Goal: Navigation & Orientation: Find specific page/section

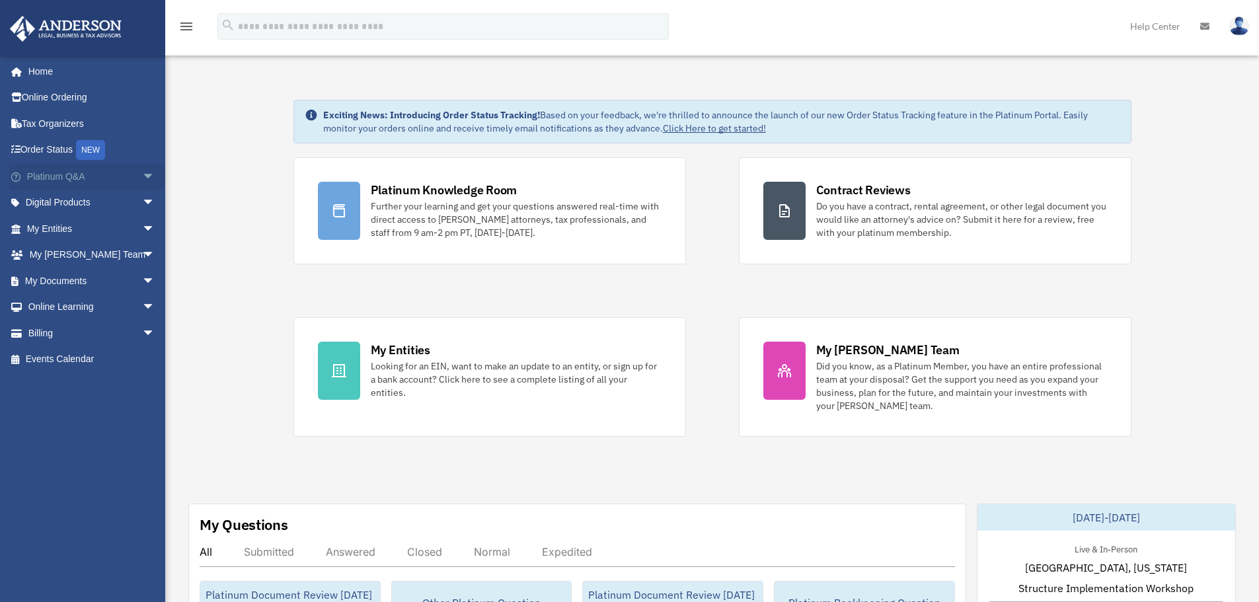
click at [142, 179] on span "arrow_drop_down" at bounding box center [155, 176] width 26 height 27
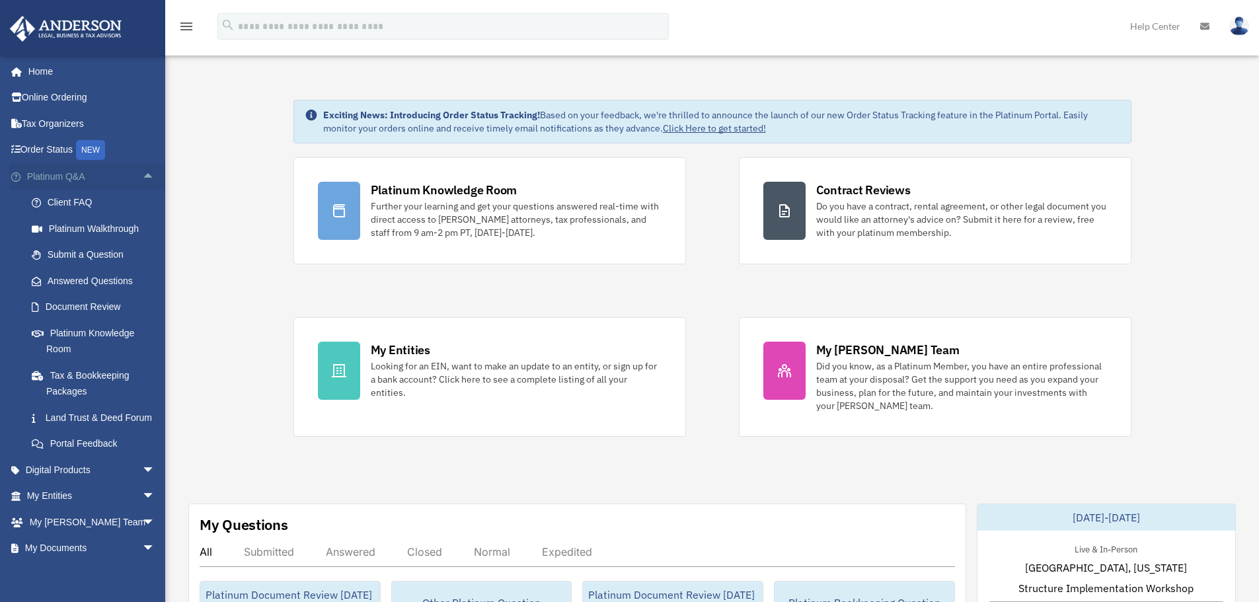
click at [143, 180] on span "arrow_drop_up" at bounding box center [155, 176] width 26 height 27
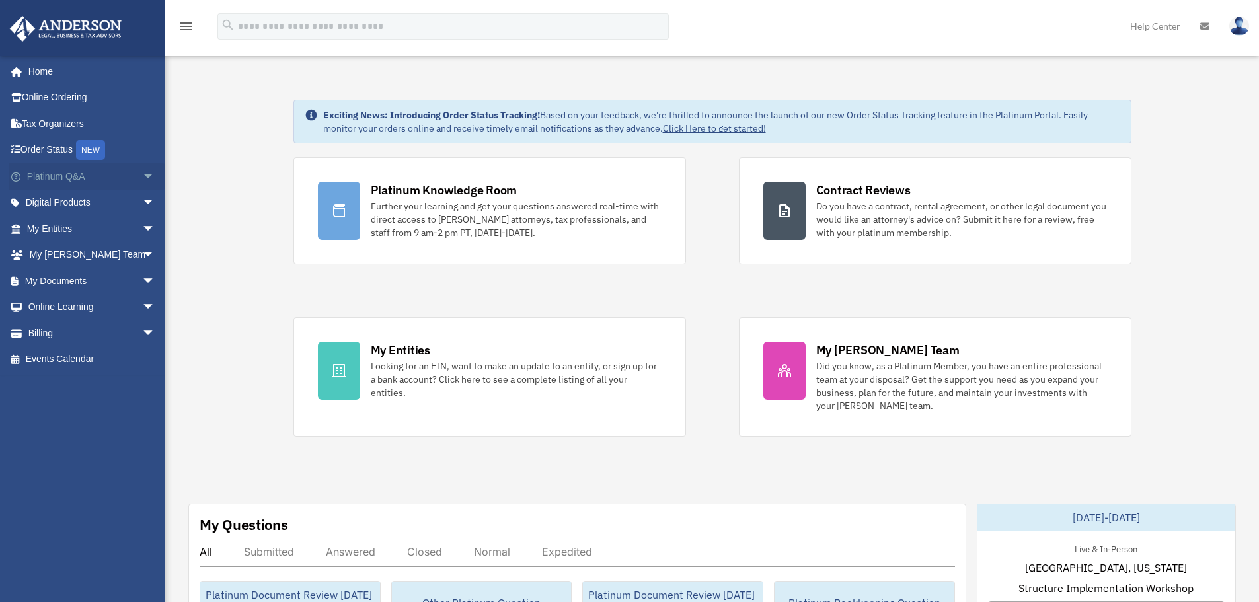
click at [142, 177] on span "arrow_drop_down" at bounding box center [155, 176] width 26 height 27
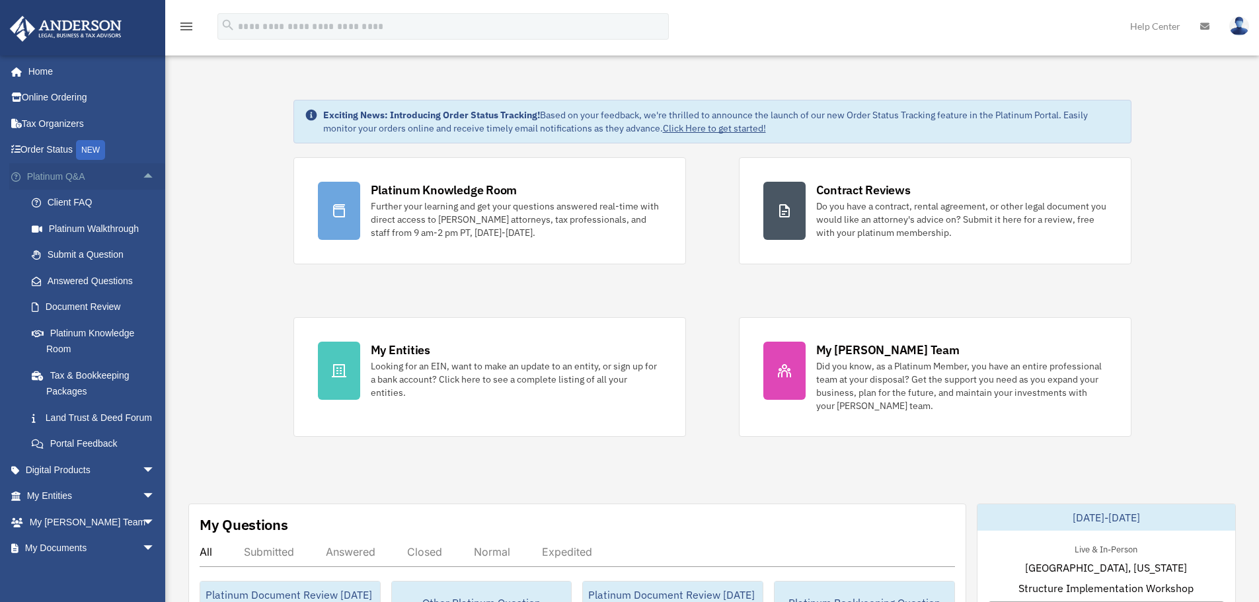
click at [142, 182] on span "arrow_drop_up" at bounding box center [155, 176] width 26 height 27
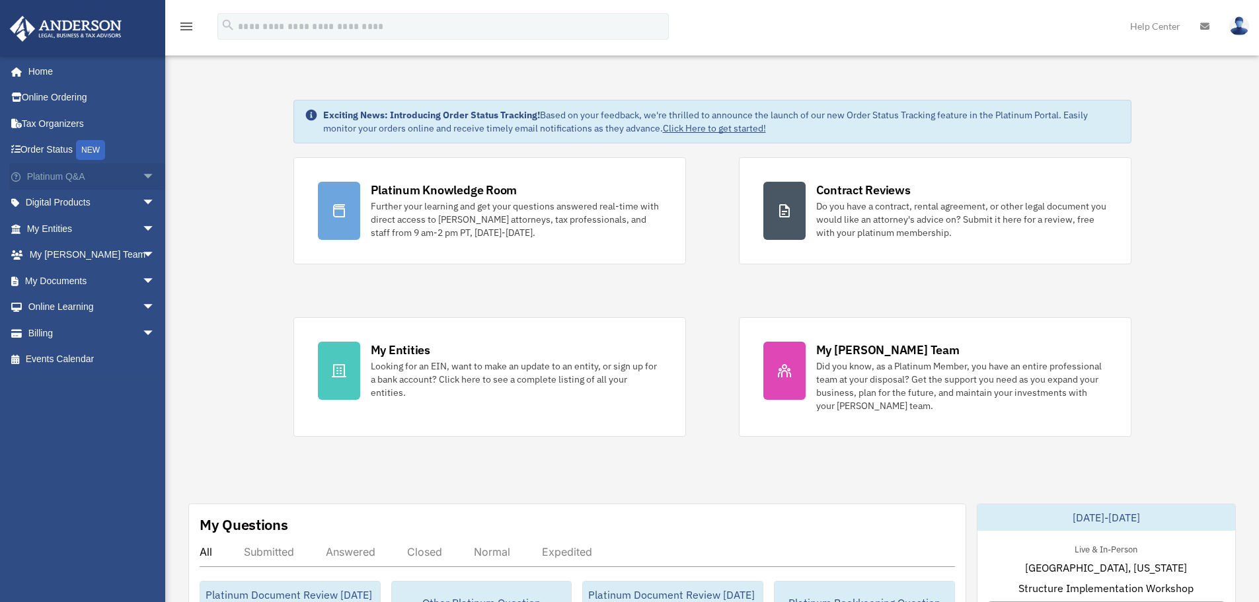
click at [143, 177] on span "arrow_drop_down" at bounding box center [155, 176] width 26 height 27
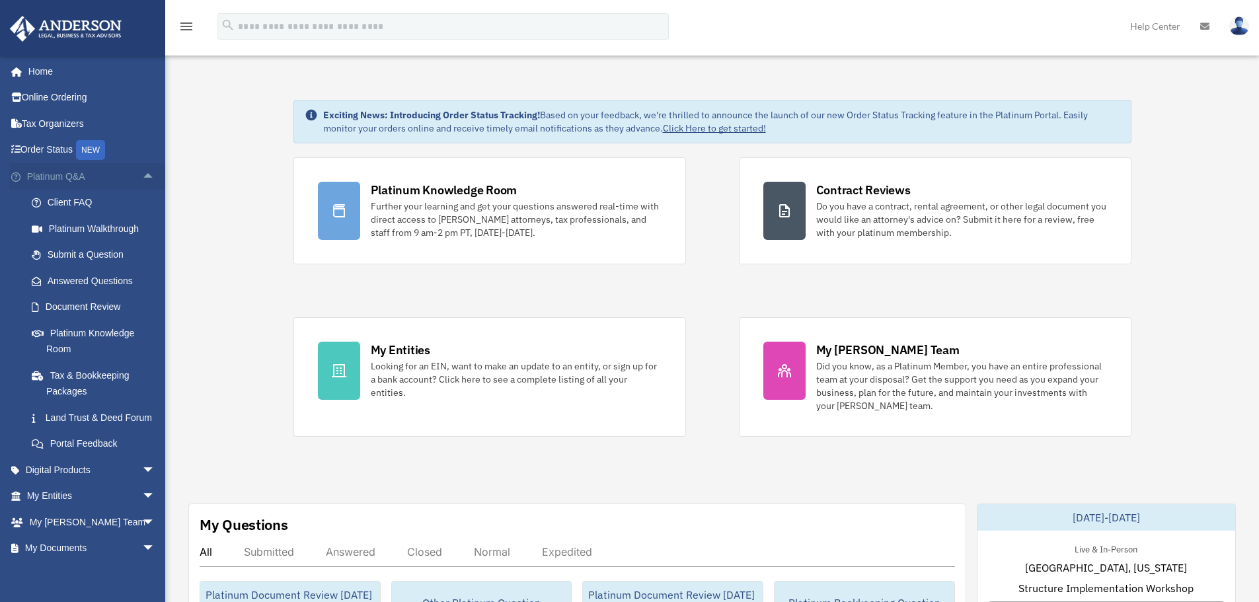
click at [147, 172] on span "arrow_drop_up" at bounding box center [155, 176] width 26 height 27
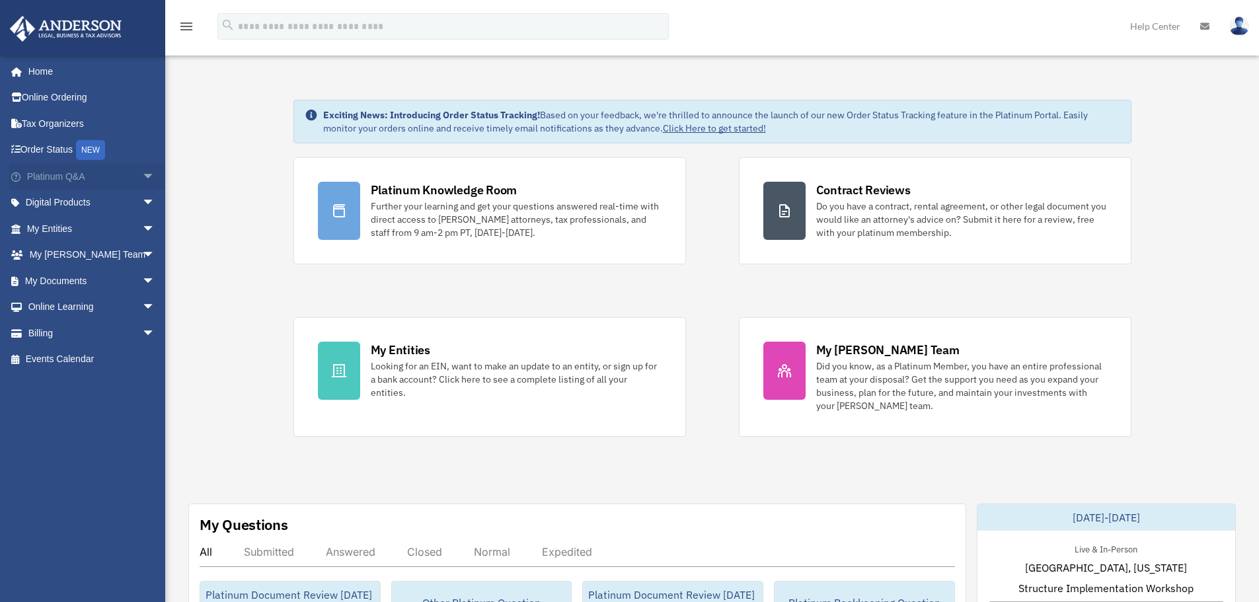
click at [143, 175] on span "arrow_drop_down" at bounding box center [155, 176] width 26 height 27
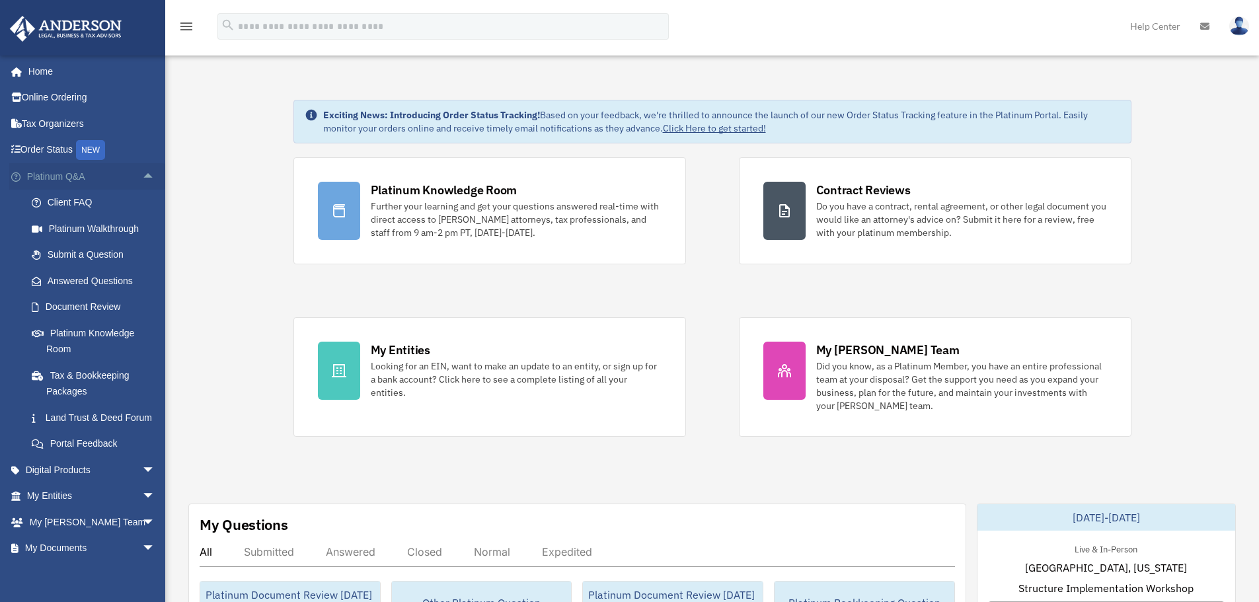
click at [142, 177] on span "arrow_drop_up" at bounding box center [155, 176] width 26 height 27
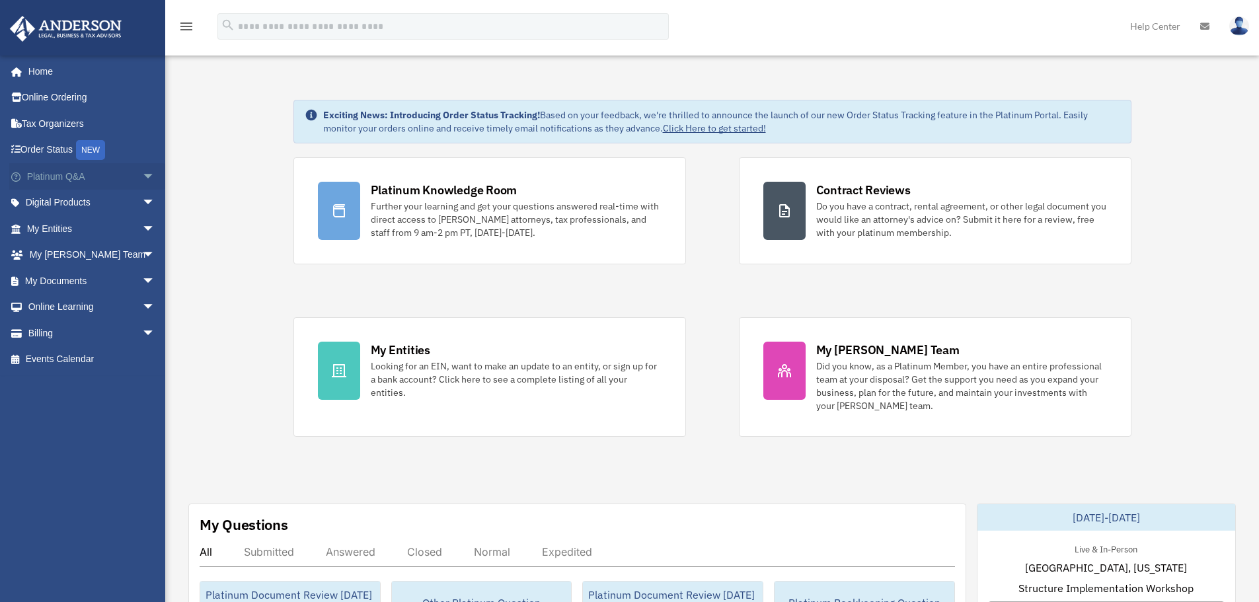
click at [142, 177] on span "arrow_drop_down" at bounding box center [155, 176] width 26 height 27
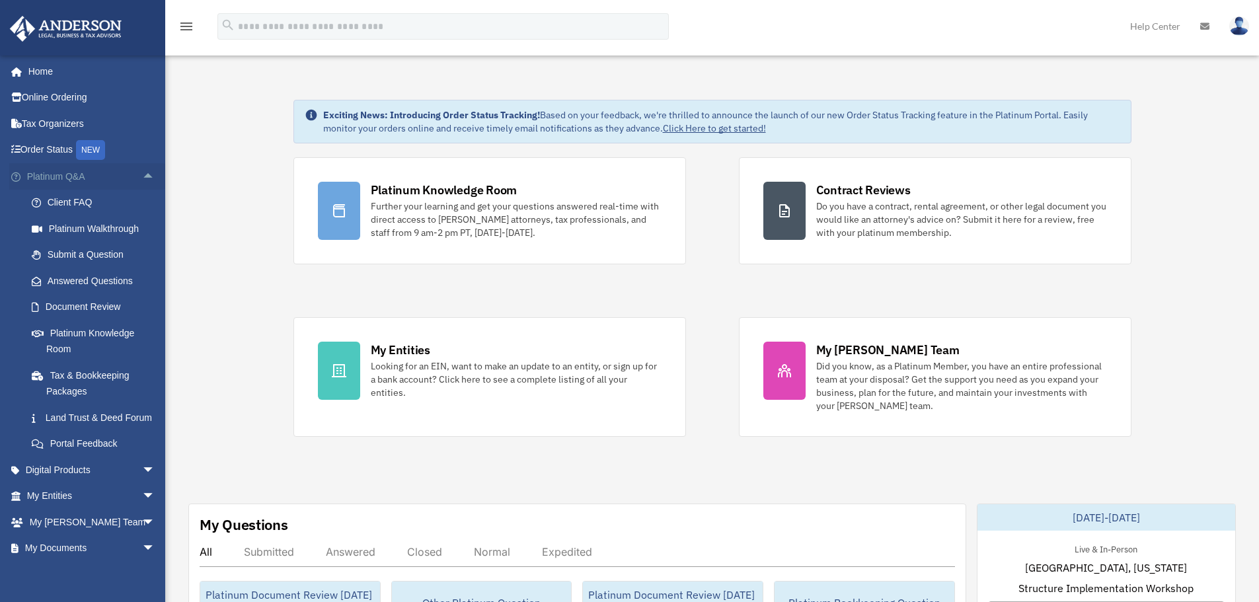
click at [142, 180] on span "arrow_drop_up" at bounding box center [155, 176] width 26 height 27
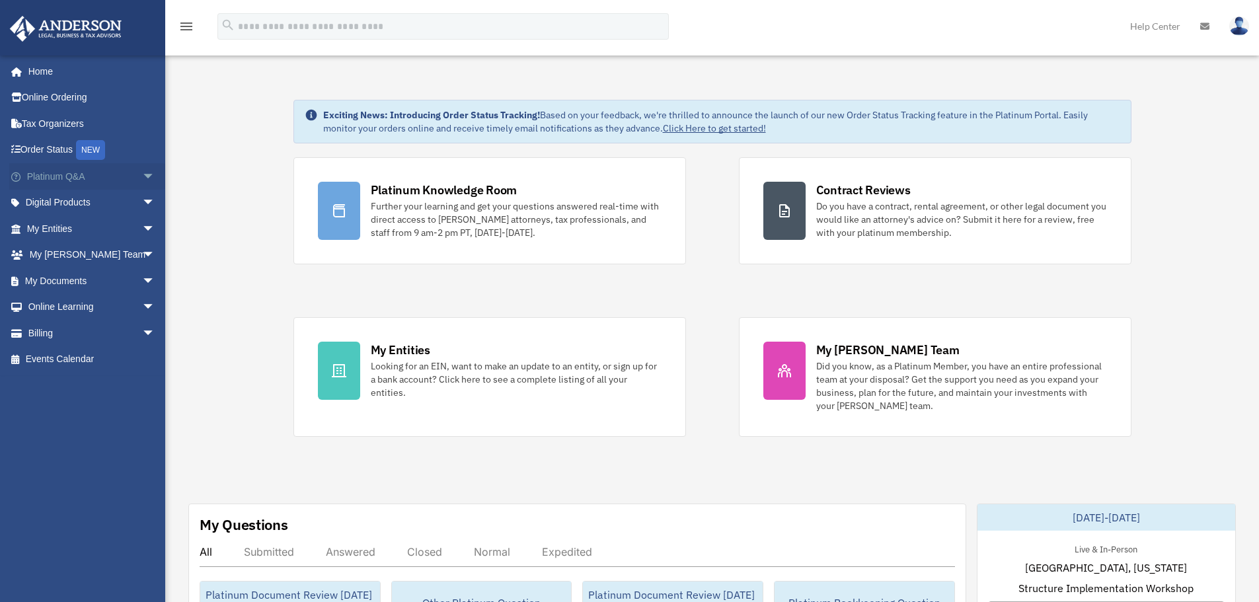
click at [142, 180] on span "arrow_drop_down" at bounding box center [155, 176] width 26 height 27
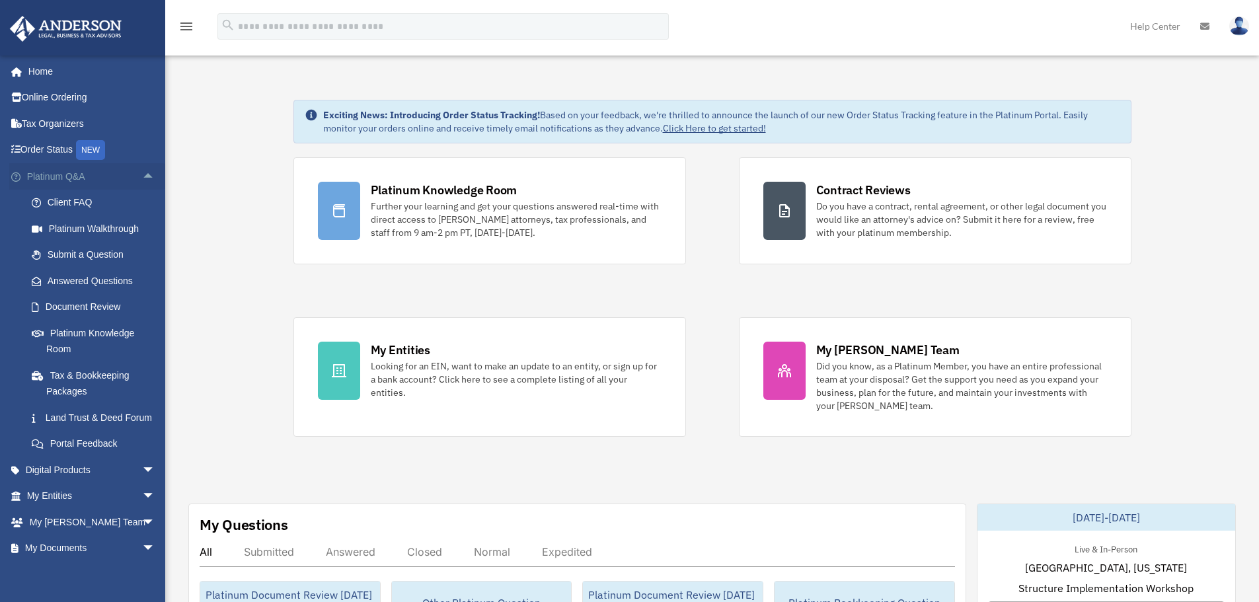
click at [142, 180] on span "arrow_drop_up" at bounding box center [155, 176] width 26 height 27
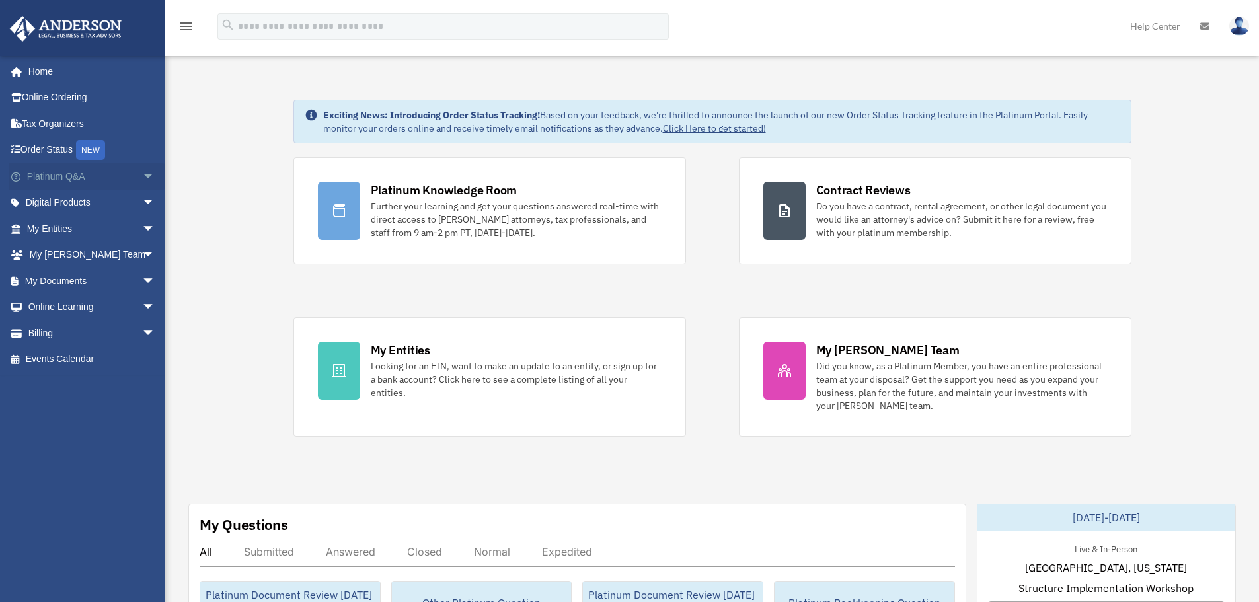
click at [142, 178] on span "arrow_drop_down" at bounding box center [155, 176] width 26 height 27
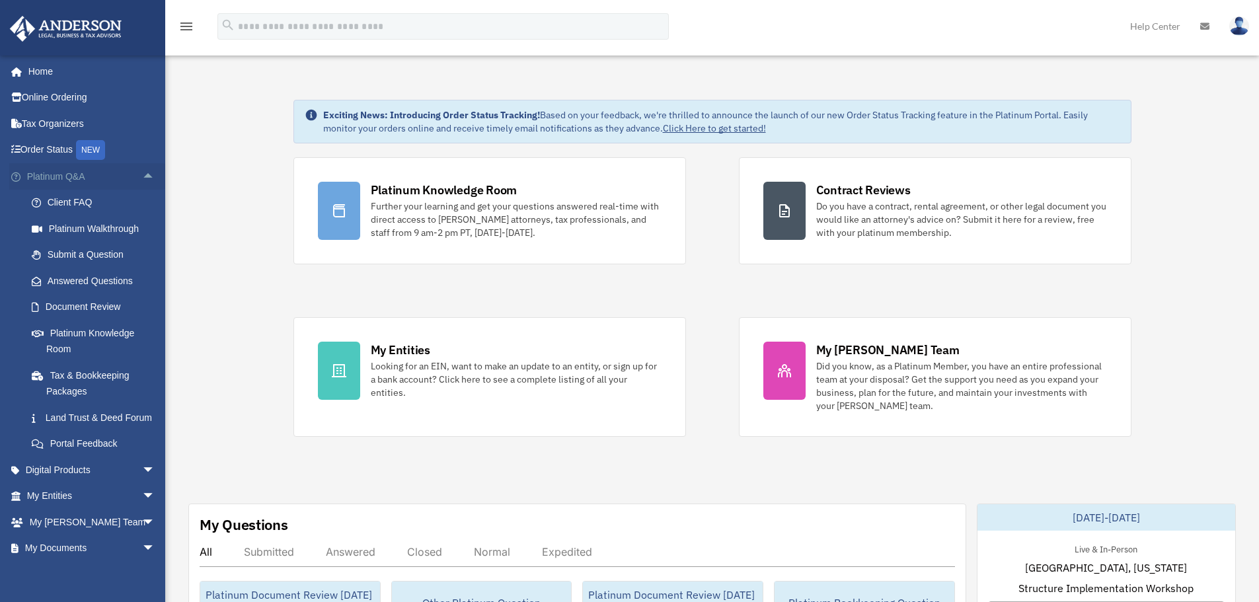
click at [142, 178] on span "arrow_drop_up" at bounding box center [155, 176] width 26 height 27
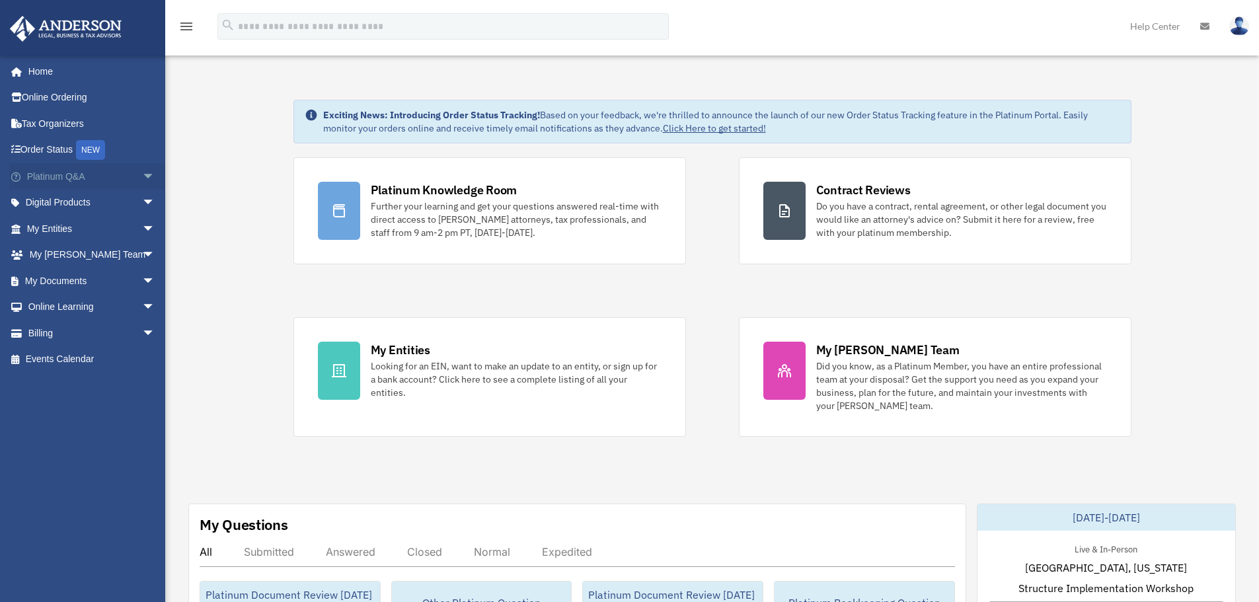
click at [142, 177] on span "arrow_drop_down" at bounding box center [155, 176] width 26 height 27
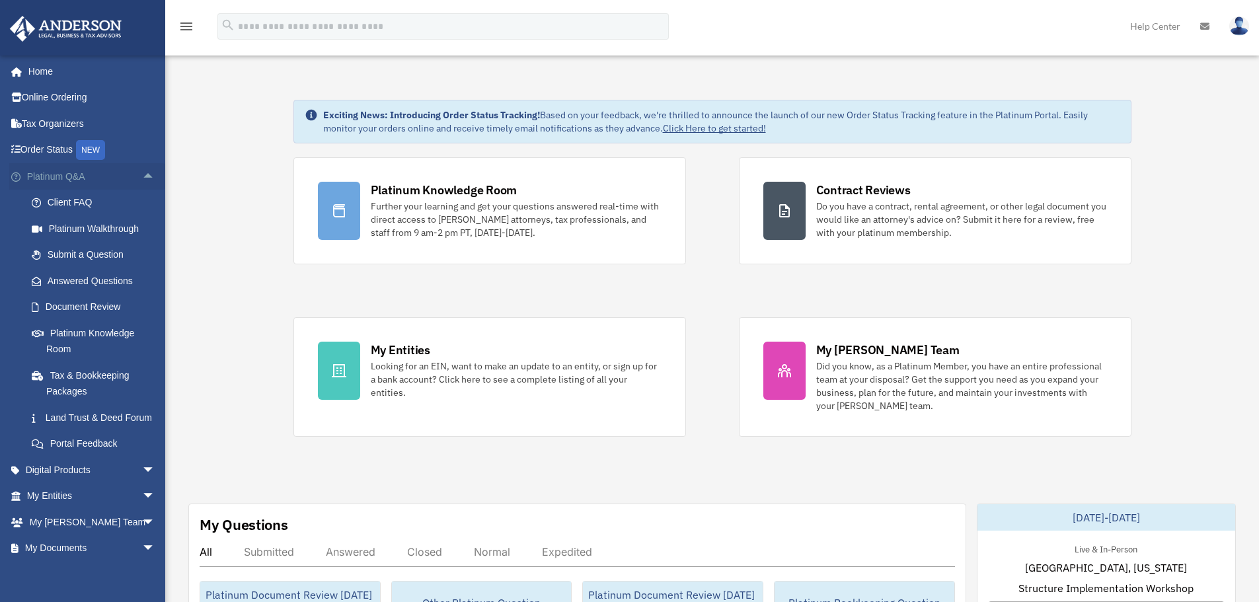
click at [142, 178] on span "arrow_drop_up" at bounding box center [155, 176] width 26 height 27
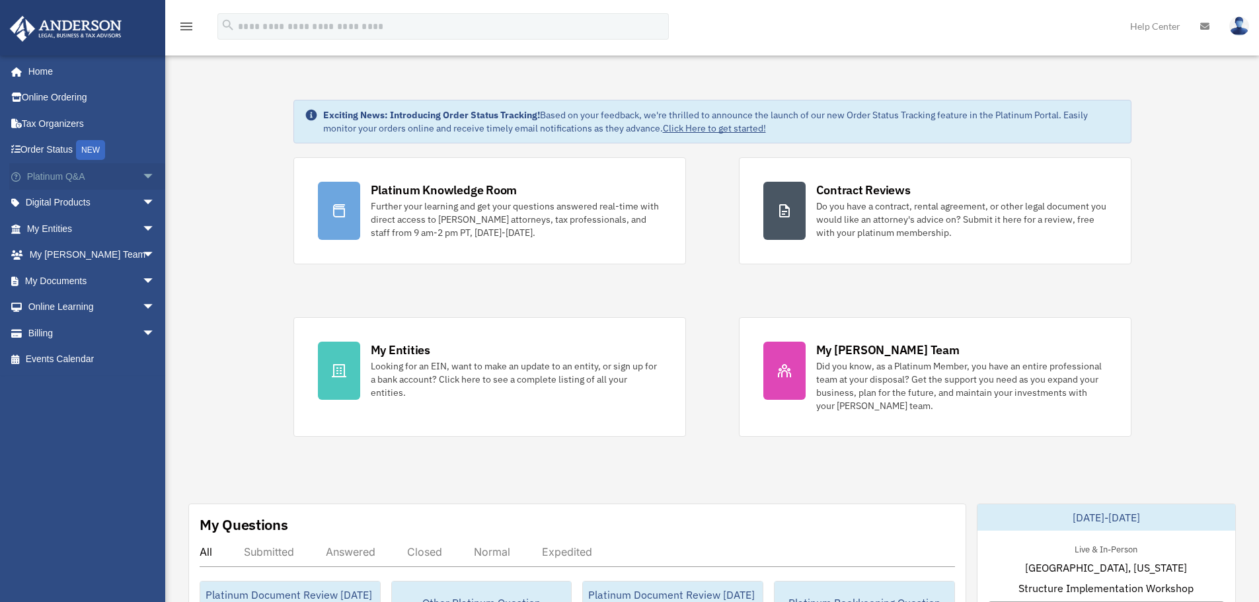
click at [142, 178] on span "arrow_drop_down" at bounding box center [155, 176] width 26 height 27
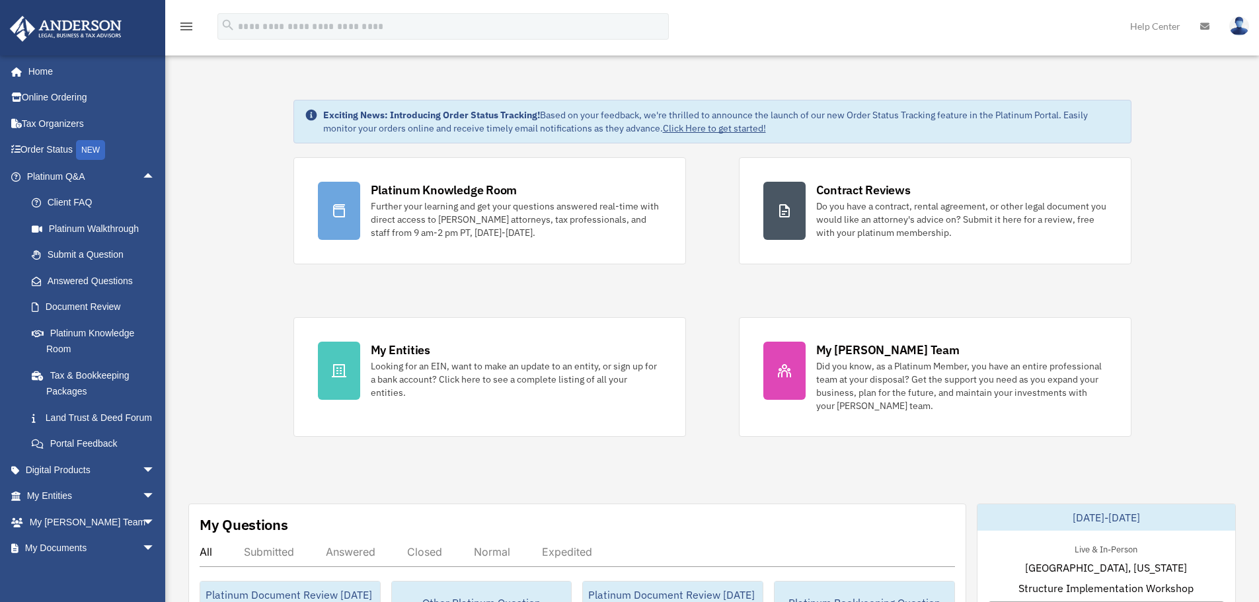
click at [338, 120] on strong "Exciting News: Introducing Order Status Tracking!" at bounding box center [431, 115] width 217 height 12
click at [324, 114] on strong "Exciting News: Introducing Order Status Tracking!" at bounding box center [431, 115] width 217 height 12
drag, startPoint x: 308, startPoint y: 115, endPoint x: 790, endPoint y: 143, distance: 482.5
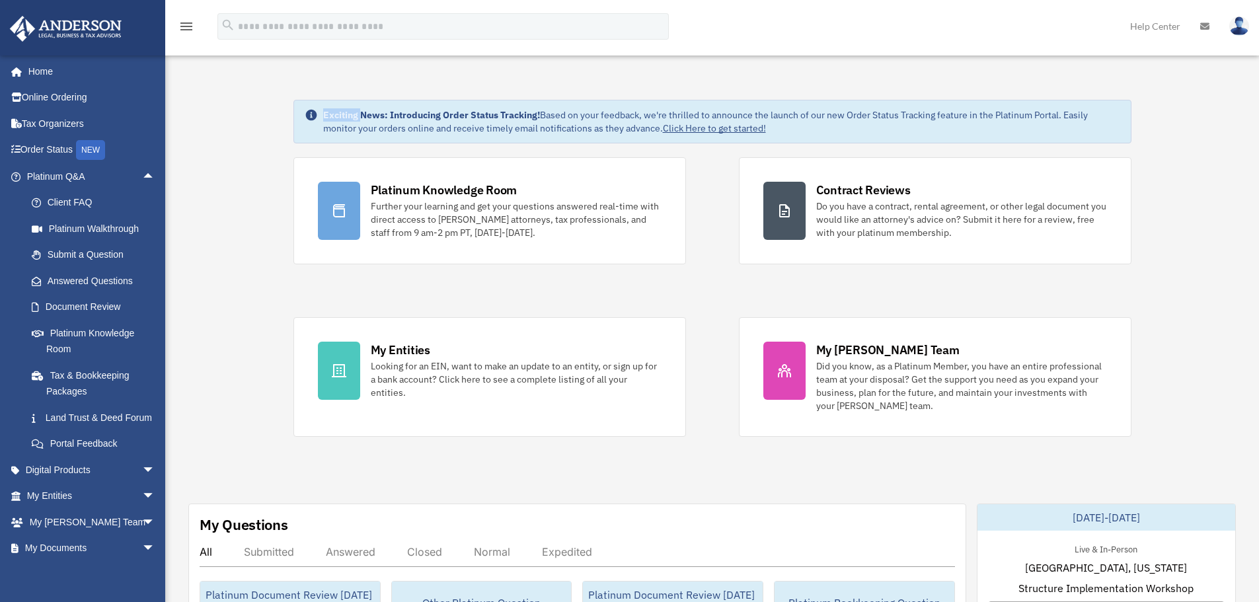
click at [790, 135] on div "Exciting News: Introducing Order Status Tracking! Based on your feedback, we're…" at bounding box center [712, 122] width 838 height 44
drag, startPoint x: 729, startPoint y: 125, endPoint x: 295, endPoint y: 121, distance: 434.1
click at [295, 121] on div "Exciting News: Introducing Order Status Tracking! Based on your feedback, we're…" at bounding box center [712, 122] width 838 height 44
click at [332, 114] on strong "Exciting News: Introducing Order Status Tracking!" at bounding box center [431, 115] width 217 height 12
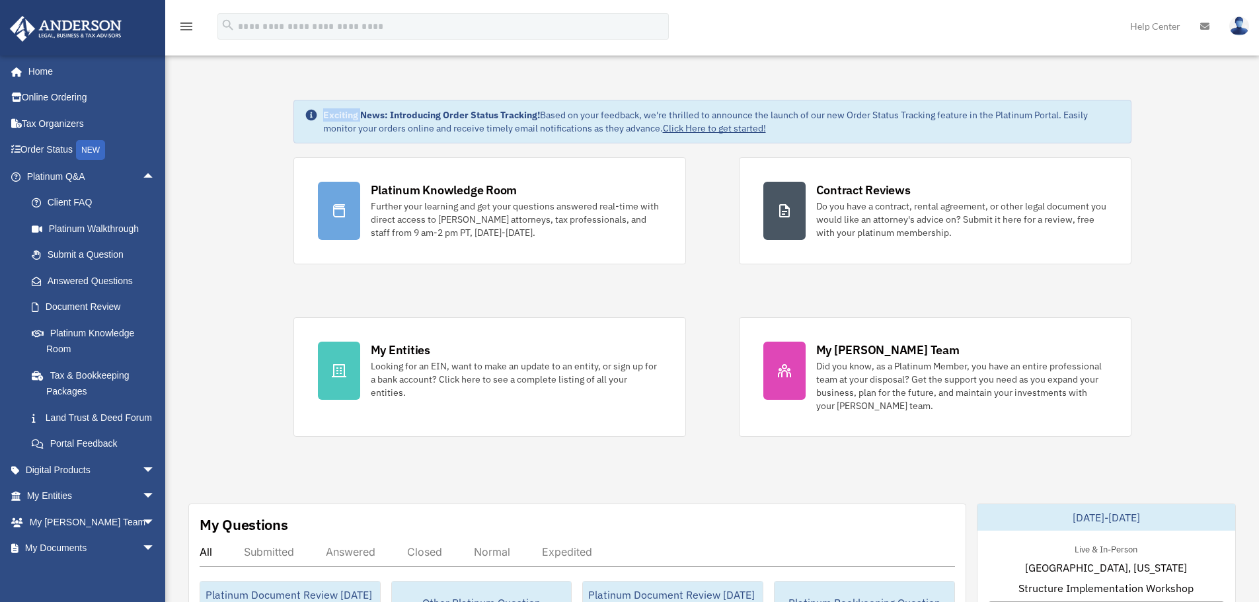
click at [332, 114] on strong "Exciting News: Introducing Order Status Tracking!" at bounding box center [431, 115] width 217 height 12
click at [366, 116] on strong "Exciting News: Introducing Order Status Tracking!" at bounding box center [431, 115] width 217 height 12
drag, startPoint x: 322, startPoint y: 114, endPoint x: 861, endPoint y: 142, distance: 539.8
click at [861, 142] on div "Exciting News: Introducing Order Status Tracking! Based on your feedback, we're…" at bounding box center [712, 122] width 838 height 44
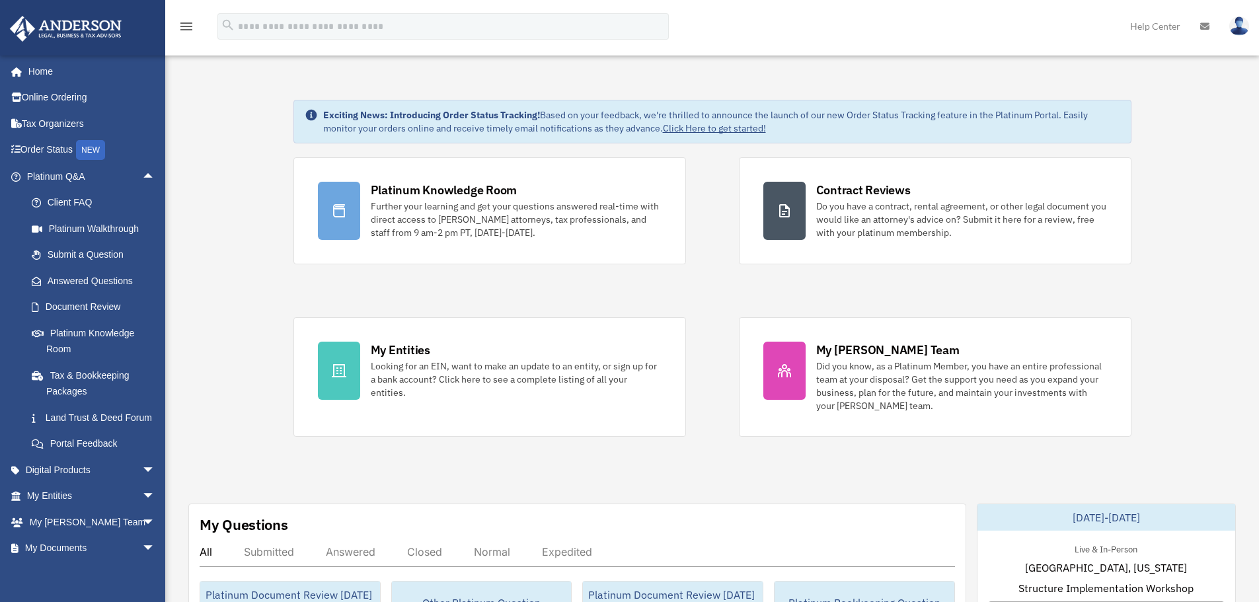
click at [815, 128] on div "Exciting News: Introducing Order Status Tracking! Based on your feedback, we're…" at bounding box center [721, 121] width 797 height 26
drag, startPoint x: 782, startPoint y: 128, endPoint x: 320, endPoint y: 126, distance: 461.2
click at [320, 126] on div "Exciting News: Introducing Order Status Tracking! Based on your feedback, we're…" at bounding box center [712, 122] width 838 height 44
click at [329, 114] on strong "Exciting News: Introducing Order Status Tracking!" at bounding box center [431, 115] width 217 height 12
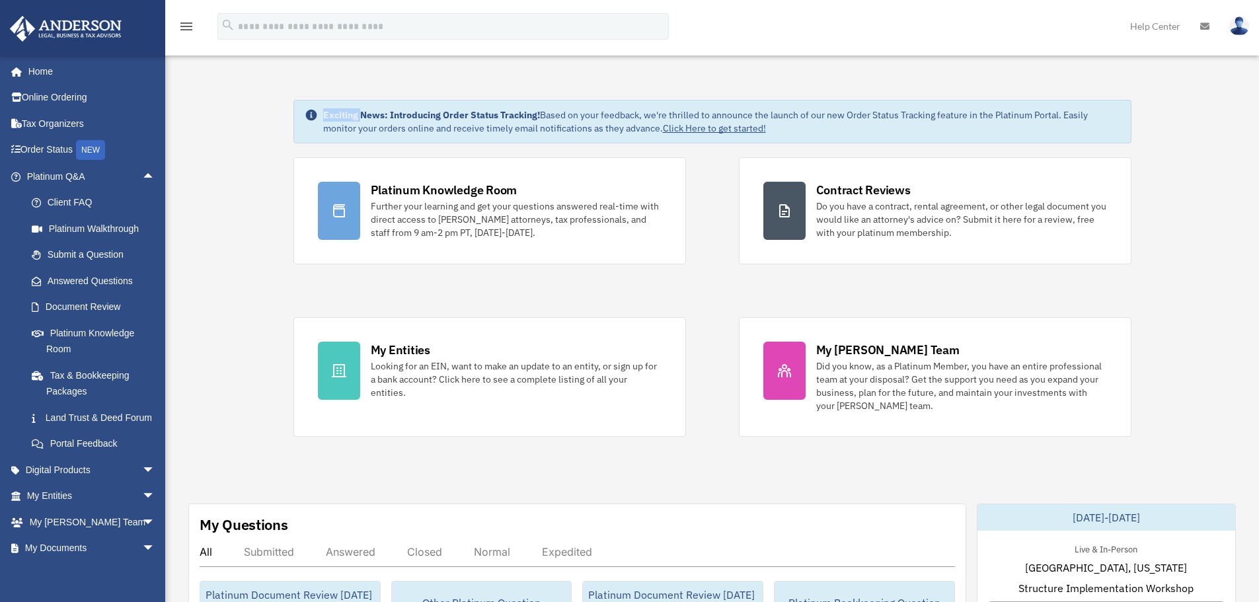
click at [329, 114] on strong "Exciting News: Introducing Order Status Tracking!" at bounding box center [431, 115] width 217 height 12
click at [359, 114] on strong "Exciting News: Introducing Order Status Tracking!" at bounding box center [431, 115] width 217 height 12
drag, startPoint x: 321, startPoint y: 112, endPoint x: 821, endPoint y: 139, distance: 500.2
click at [821, 139] on div "Exciting News: Introducing Order Status Tracking! Based on your feedback, we're…" at bounding box center [712, 122] width 838 height 44
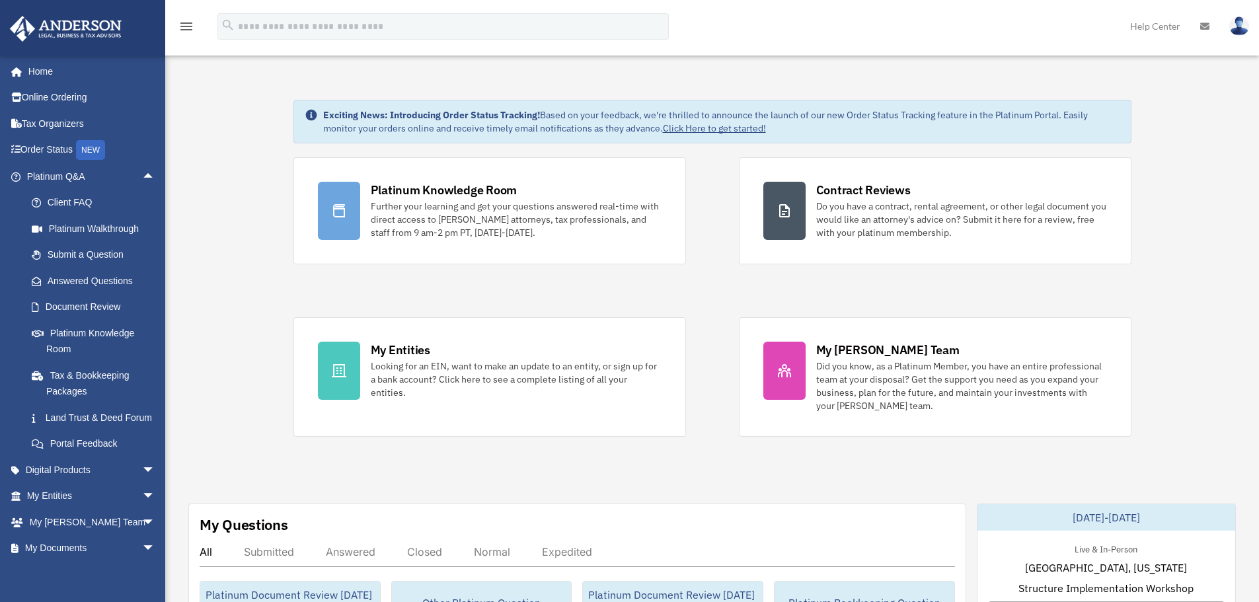
drag, startPoint x: 803, startPoint y: 132, endPoint x: 287, endPoint y: 121, distance: 516.8
click at [380, 118] on strong "Exciting News: Introducing Order Status Tracking!" at bounding box center [431, 115] width 217 height 12
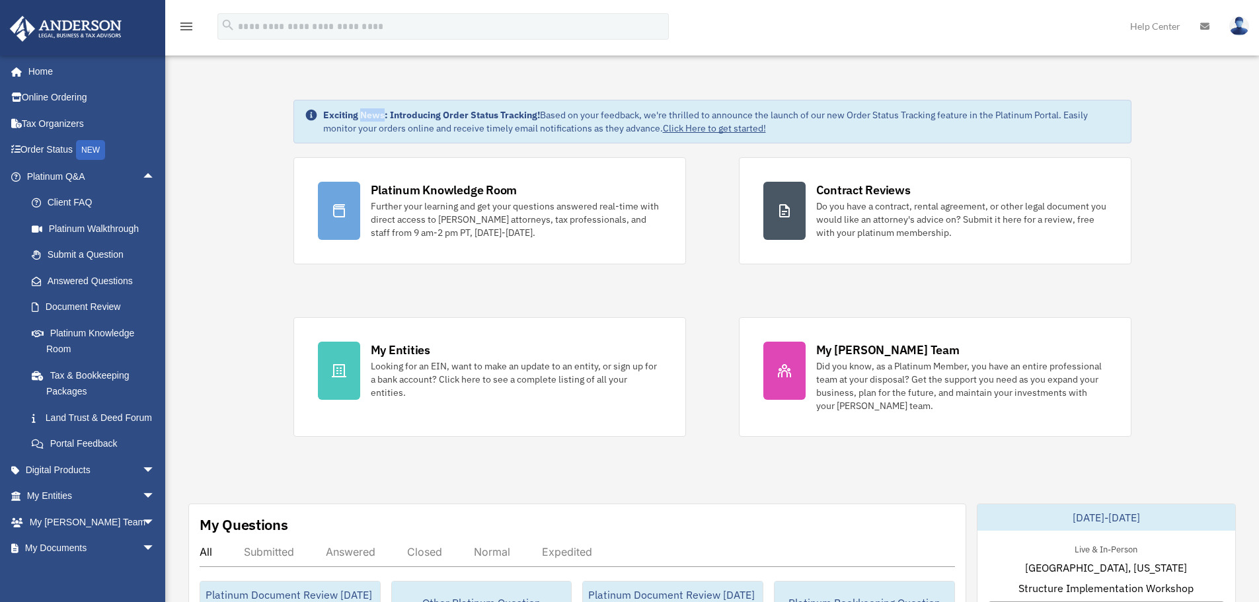
click at [380, 118] on strong "Exciting News: Introducing Order Status Tracking!" at bounding box center [431, 115] width 217 height 12
click at [419, 118] on strong "Exciting News: Introducing Order Status Tracking!" at bounding box center [431, 115] width 217 height 12
click at [403, 119] on strong "Exciting News: Introducing Order Status Tracking!" at bounding box center [431, 115] width 217 height 12
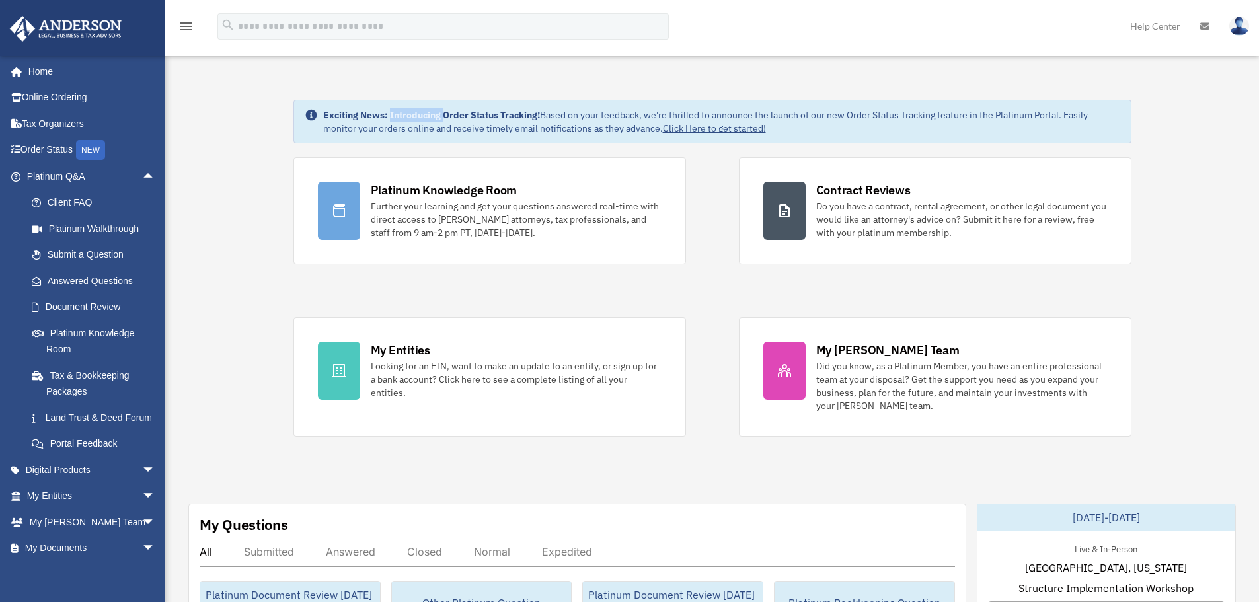
click at [403, 119] on strong "Exciting News: Introducing Order Status Tracking!" at bounding box center [431, 115] width 217 height 12
click at [443, 119] on strong "Exciting News: Introducing Order Status Tracking!" at bounding box center [431, 115] width 217 height 12
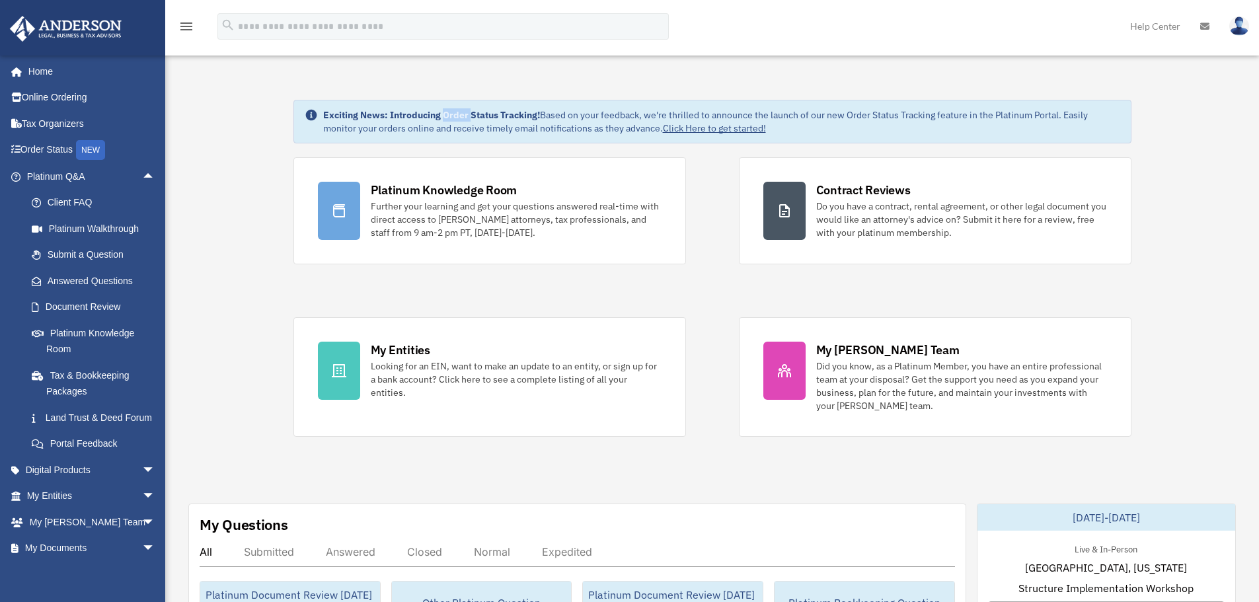
click at [400, 118] on strong "Exciting News: Introducing Order Status Tracking!" at bounding box center [431, 115] width 217 height 12
drag, startPoint x: 323, startPoint y: 108, endPoint x: 795, endPoint y: 135, distance: 473.1
click at [795, 135] on div "Exciting News: Introducing Order Status Tracking! Based on your feedback, we're…" at bounding box center [712, 122] width 838 height 44
drag, startPoint x: 795, startPoint y: 130, endPoint x: 313, endPoint y: 116, distance: 482.5
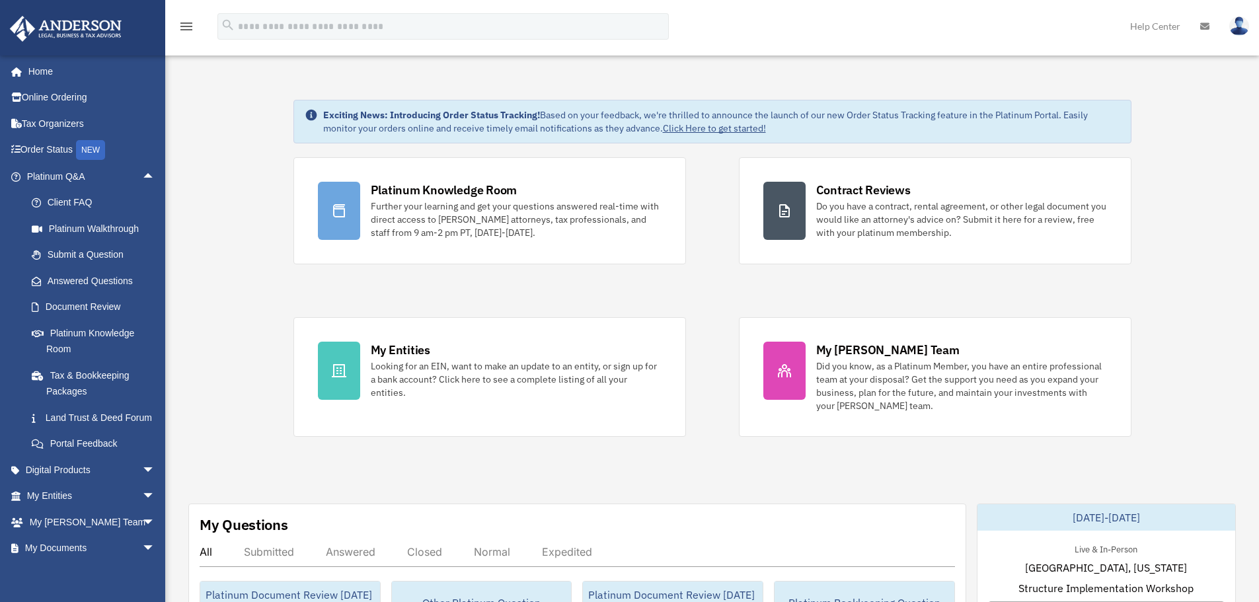
click at [313, 116] on div "Exciting News: Introducing Order Status Tracking! Based on your feedback, we're…" at bounding box center [712, 122] width 838 height 44
click at [314, 115] on icon at bounding box center [310, 114] width 11 height 11
click at [367, 116] on strong "Exciting News: Introducing Order Status Tracking!" at bounding box center [431, 115] width 217 height 12
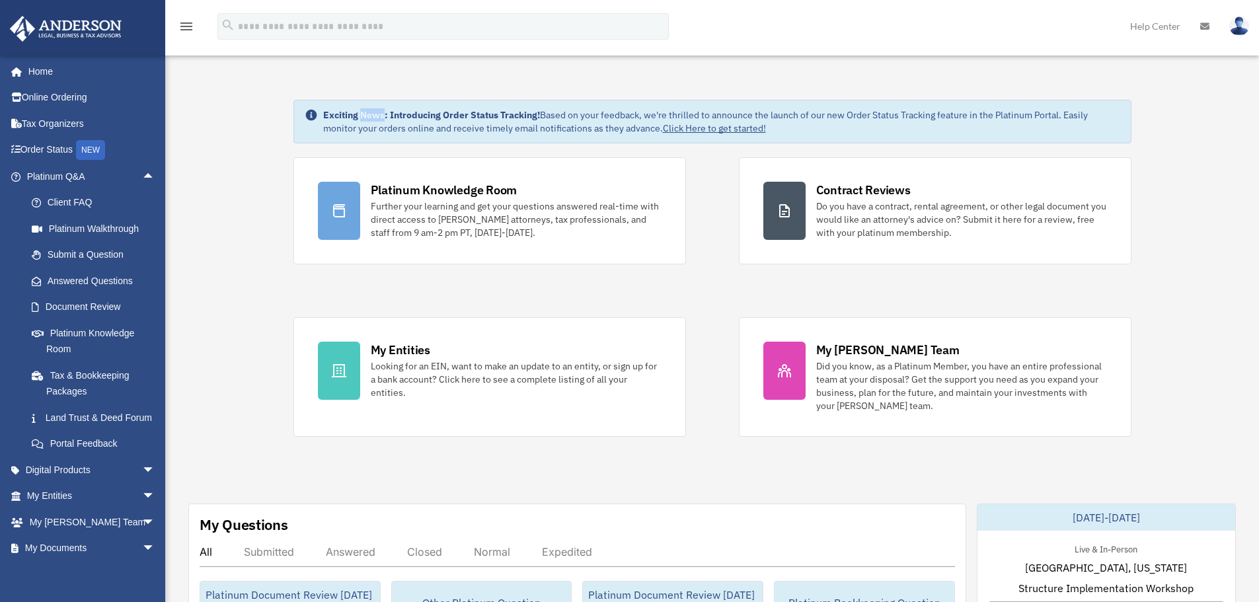
click at [336, 116] on strong "Exciting News: Introducing Order Status Tracking!" at bounding box center [431, 115] width 217 height 12
drag, startPoint x: 322, startPoint y: 112, endPoint x: 803, endPoint y: 144, distance: 482.1
click at [811, 138] on div "Exciting News: Introducing Order Status Tracking! Based on your feedback, we're…" at bounding box center [712, 122] width 838 height 44
click at [397, 122] on div "Exciting News: Introducing Order Status Tracking! Based on your feedback, we're…" at bounding box center [721, 121] width 797 height 26
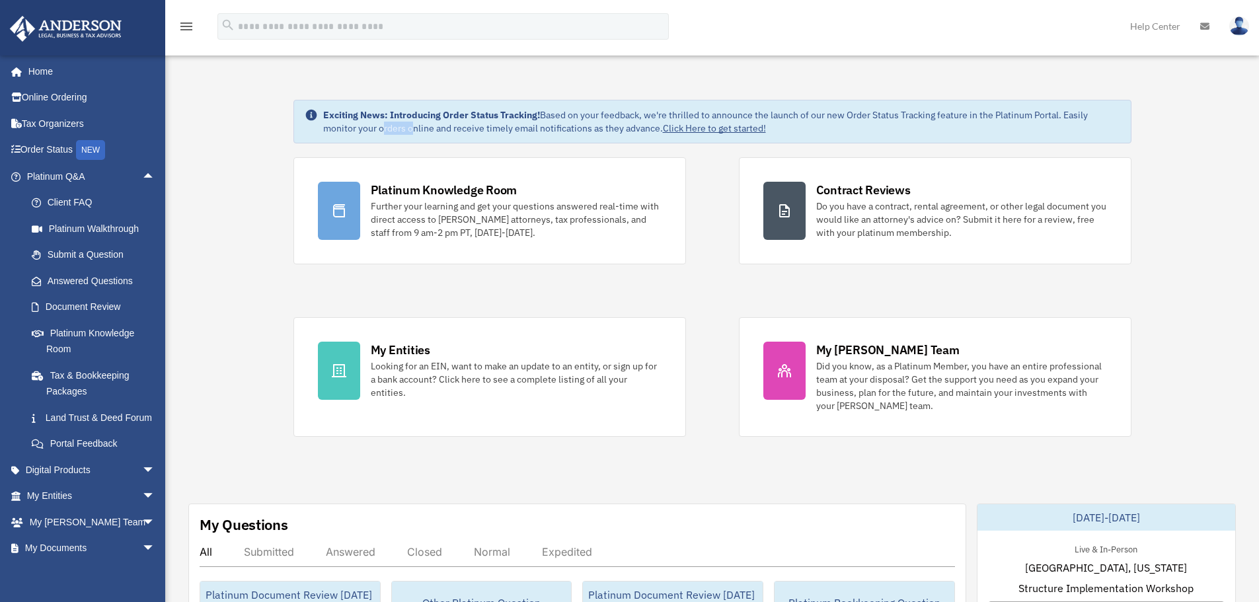
click at [397, 122] on div "Exciting News: Introducing Order Status Tracking! Based on your feedback, we're…" at bounding box center [721, 121] width 797 height 26
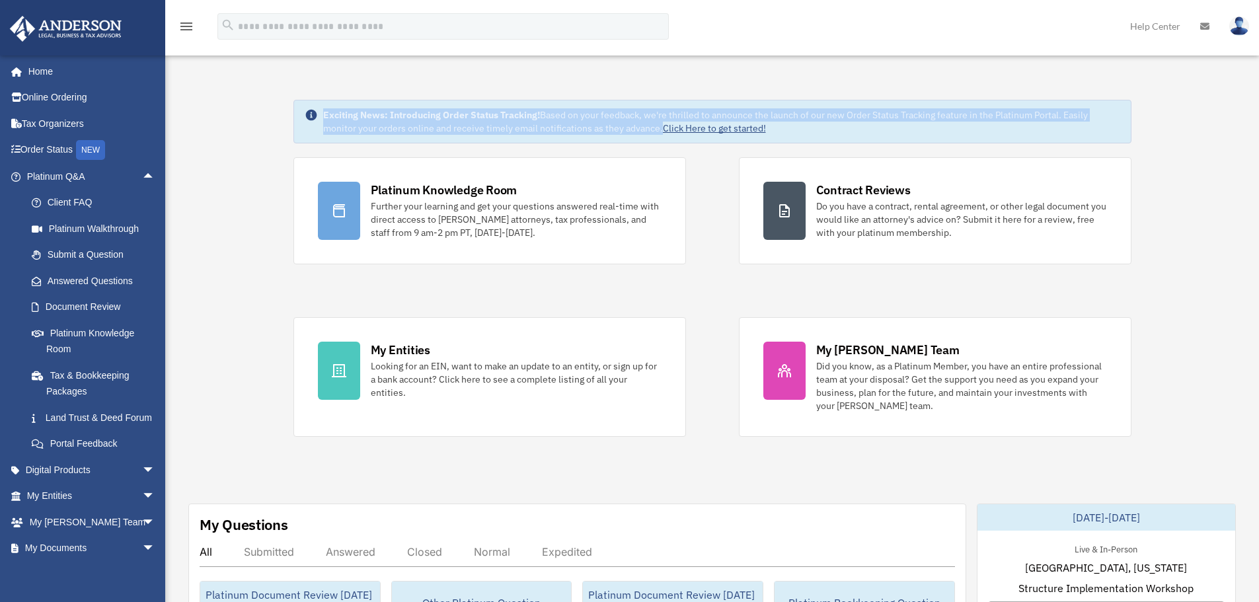
click at [397, 122] on div "Exciting News: Introducing Order Status Tracking! Based on your feedback, we're…" at bounding box center [721, 121] width 797 height 26
click at [421, 119] on strong "Exciting News: Introducing Order Status Tracking!" at bounding box center [431, 115] width 217 height 12
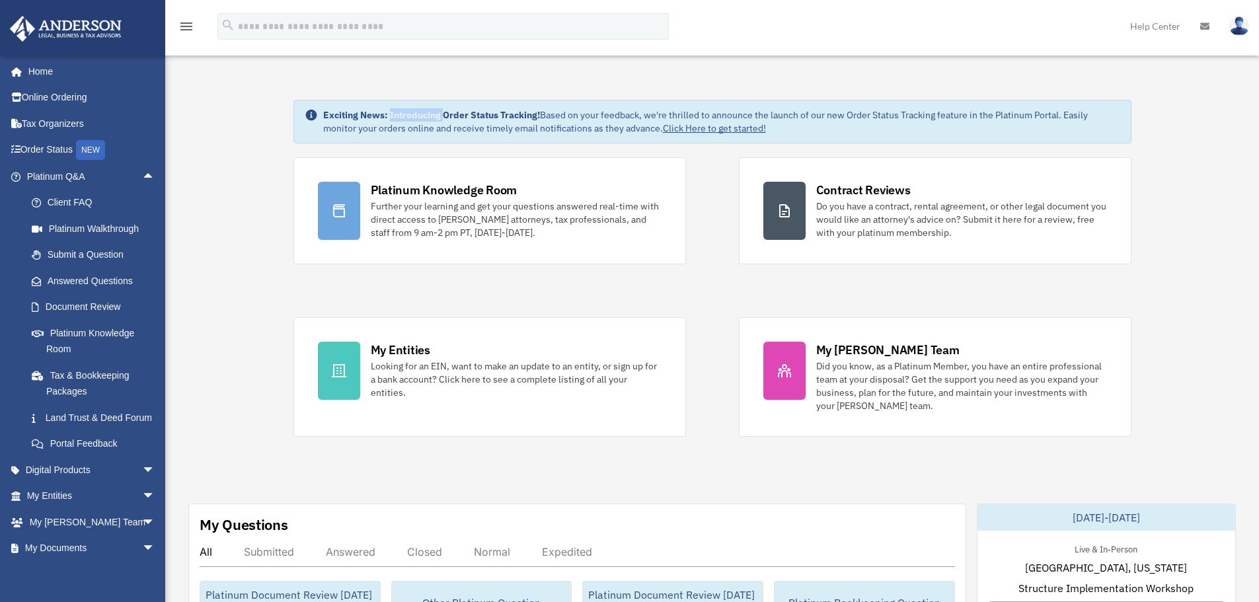
click at [421, 119] on strong "Exciting News: Introducing Order Status Tracking!" at bounding box center [431, 115] width 217 height 12
click at [406, 122] on div "Exciting News: Introducing Order Status Tracking! Based on your feedback, we're…" at bounding box center [721, 121] width 797 height 26
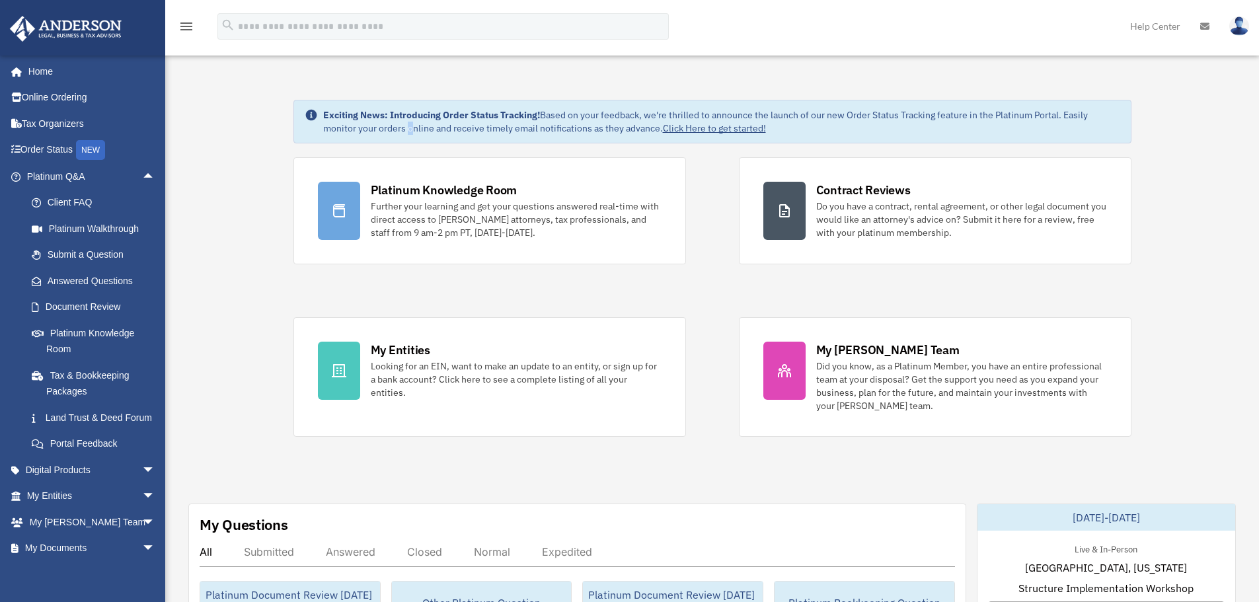
click at [371, 122] on div "Exciting News: Introducing Order Status Tracking! Based on your feedback, we're…" at bounding box center [721, 121] width 797 height 26
click at [414, 124] on div "Exciting News: Introducing Order Status Tracking! Based on your feedback, we're…" at bounding box center [721, 121] width 797 height 26
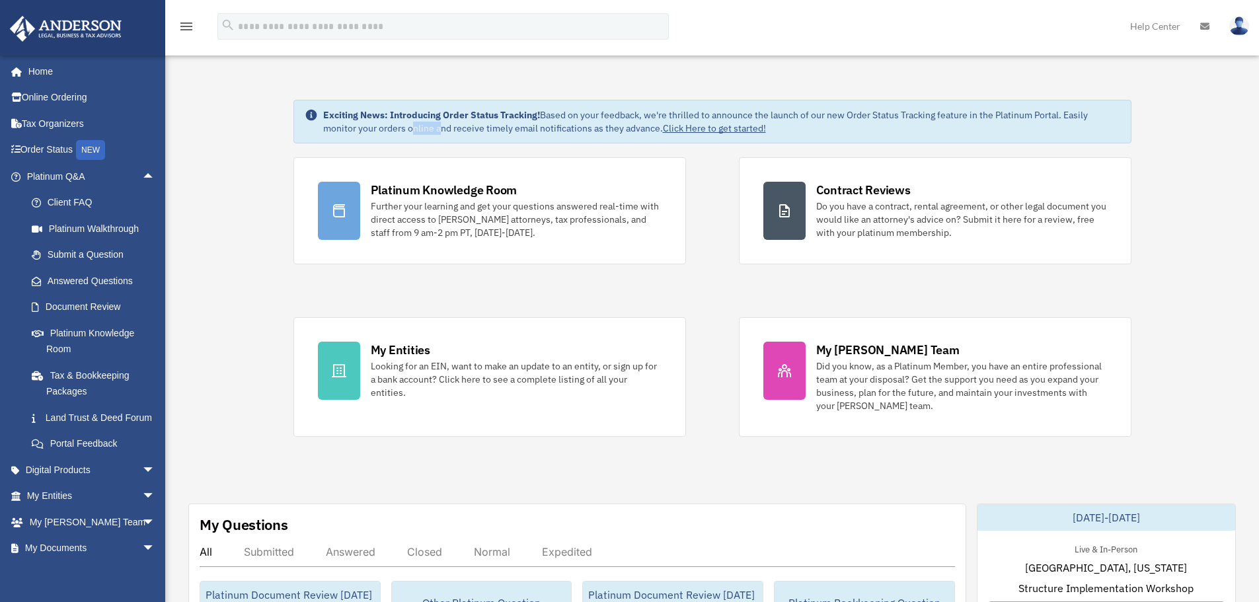
click at [414, 124] on div "Exciting News: Introducing Order Status Tracking! Based on your feedback, we're…" at bounding box center [721, 121] width 797 height 26
click at [395, 122] on div "Exciting News: Introducing Order Status Tracking! Based on your feedback, we're…" at bounding box center [721, 121] width 797 height 26
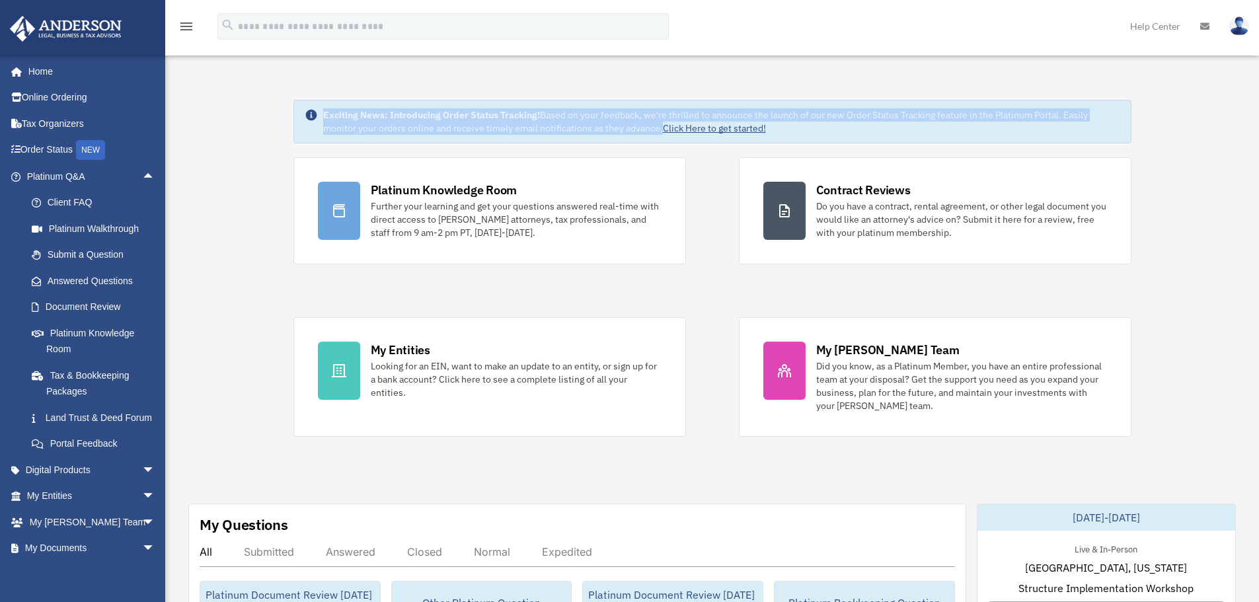
click at [395, 122] on div "Exciting News: Introducing Order Status Tracking! Based on your feedback, we're…" at bounding box center [721, 121] width 797 height 26
click at [388, 122] on div "Exciting News: Introducing Order Status Tracking! Based on your feedback, we're…" at bounding box center [721, 121] width 797 height 26
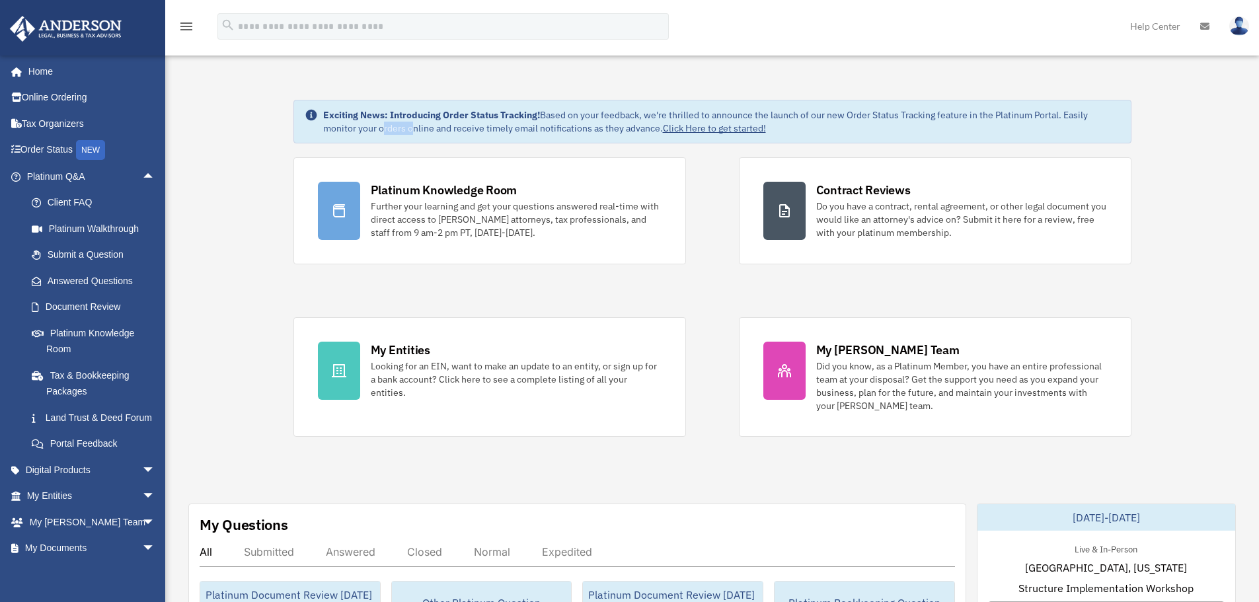
click at [388, 122] on div "Exciting News: Introducing Order Status Tracking! Based on your feedback, we're…" at bounding box center [721, 121] width 797 height 26
click at [142, 178] on span "arrow_drop_up" at bounding box center [155, 176] width 26 height 27
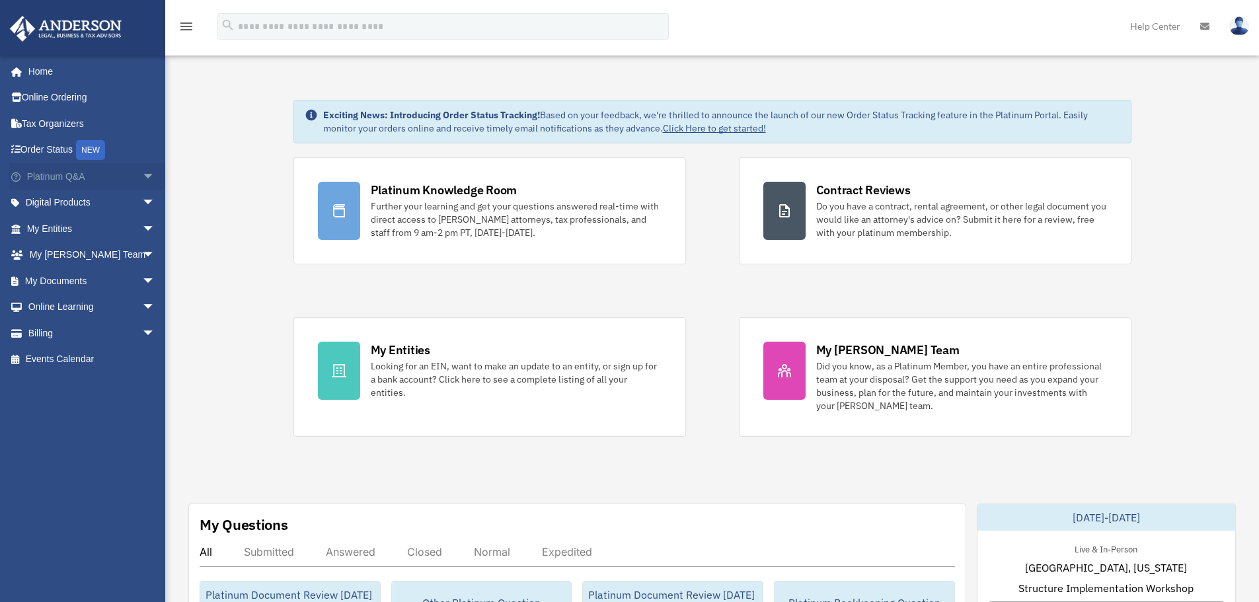
click at [142, 183] on span "arrow_drop_down" at bounding box center [155, 176] width 26 height 27
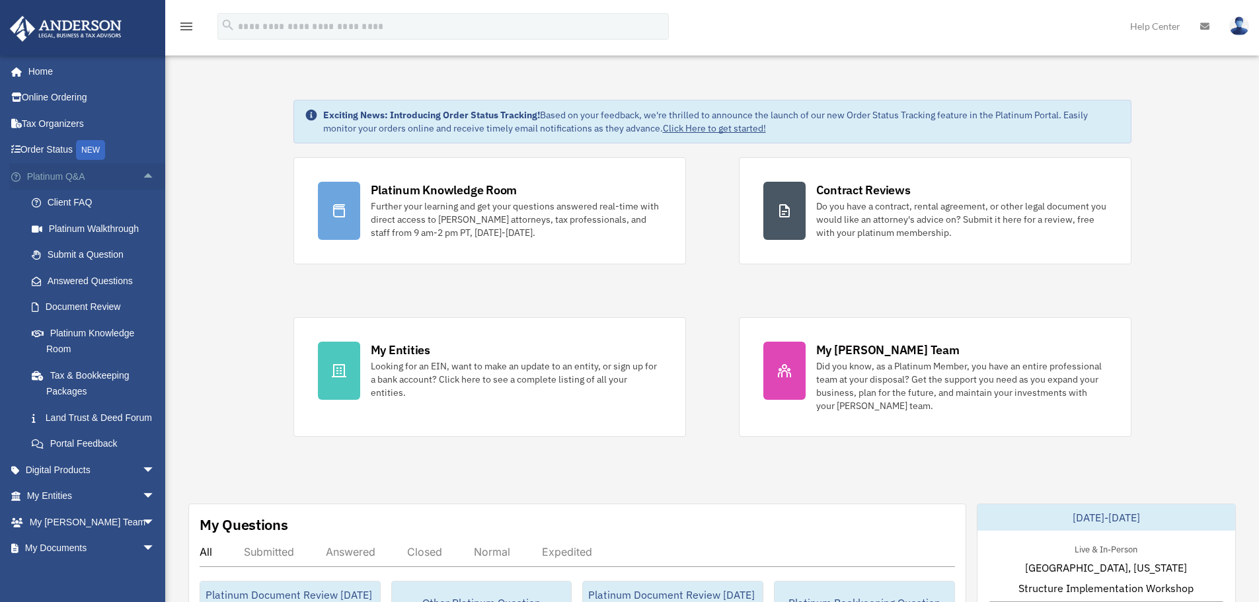
click at [142, 176] on span "arrow_drop_up" at bounding box center [155, 176] width 26 height 27
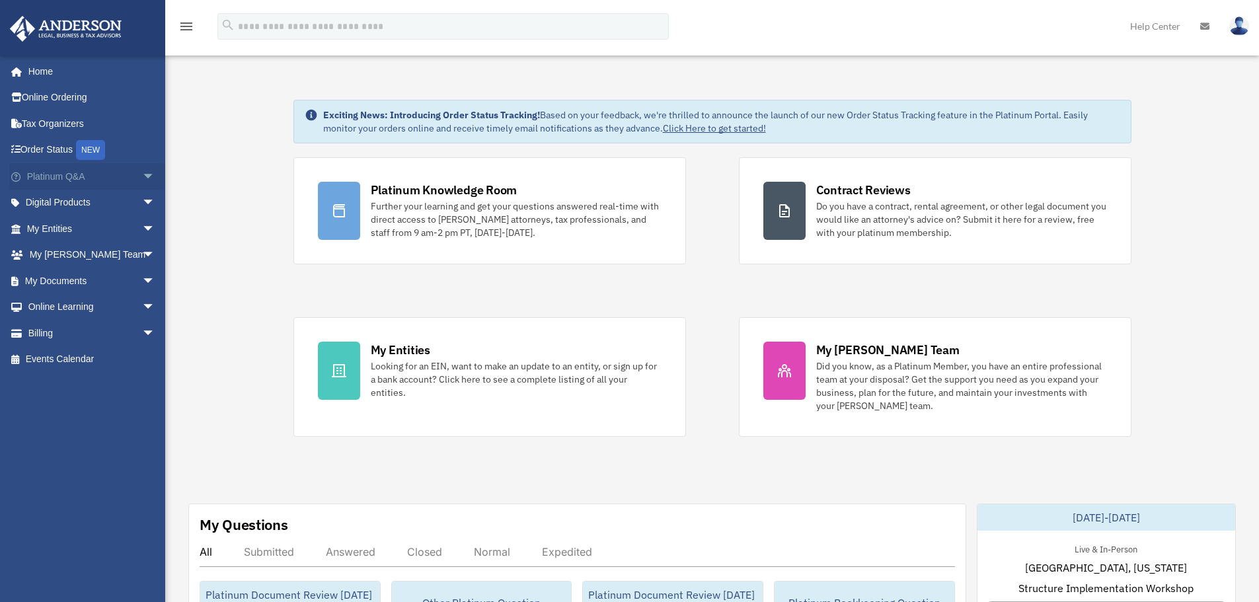
click at [142, 180] on span "arrow_drop_down" at bounding box center [155, 176] width 26 height 27
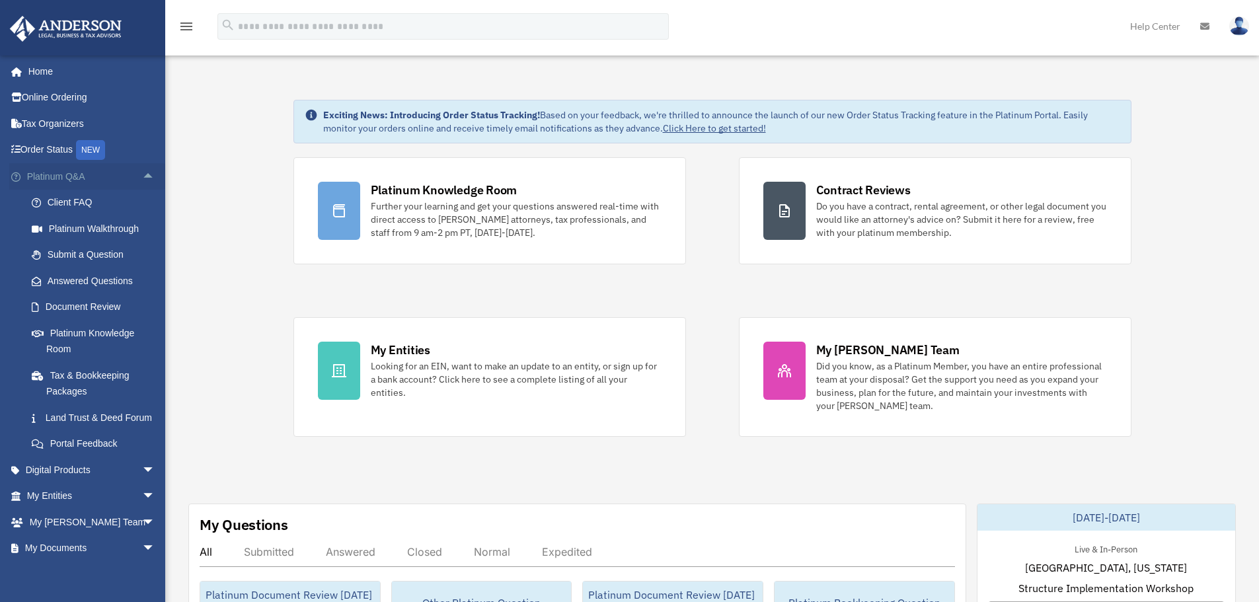
click at [142, 182] on span "arrow_drop_up" at bounding box center [155, 176] width 26 height 27
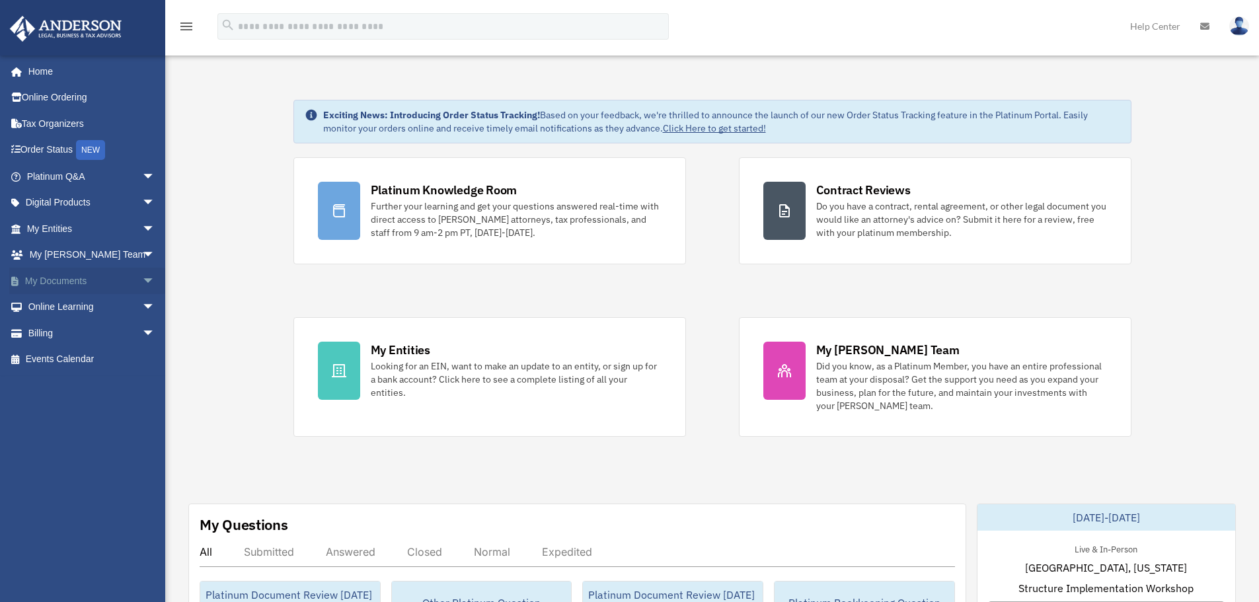
click at [142, 283] on span "arrow_drop_down" at bounding box center [155, 281] width 26 height 27
click at [73, 309] on link "Box" at bounding box center [96, 307] width 157 height 26
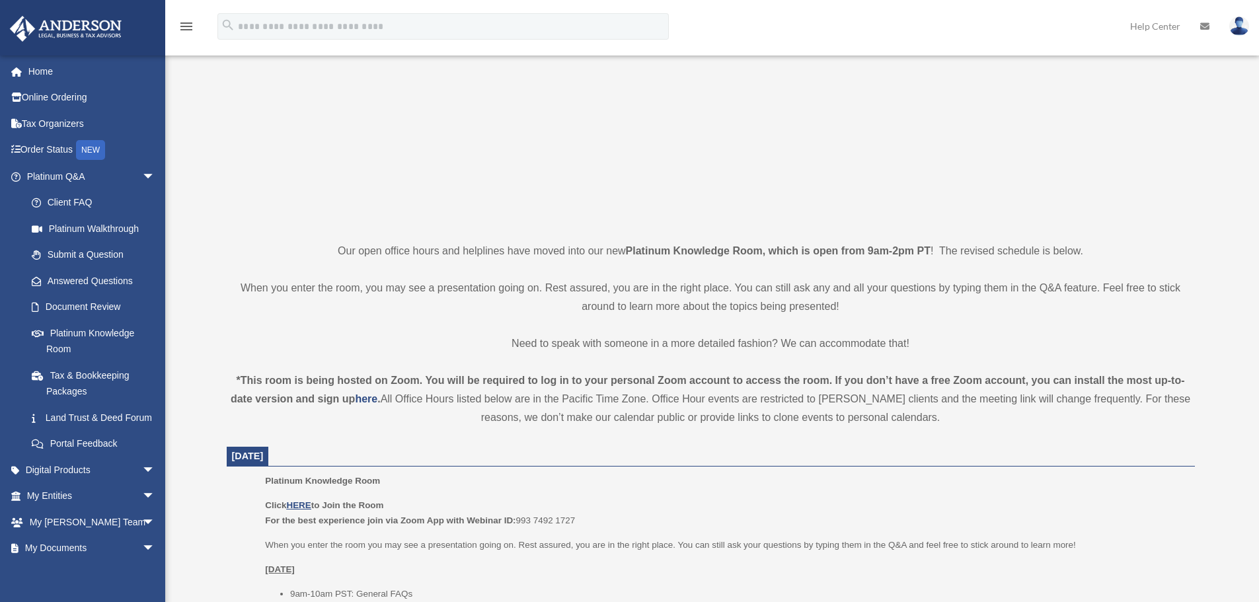
scroll to position [66, 0]
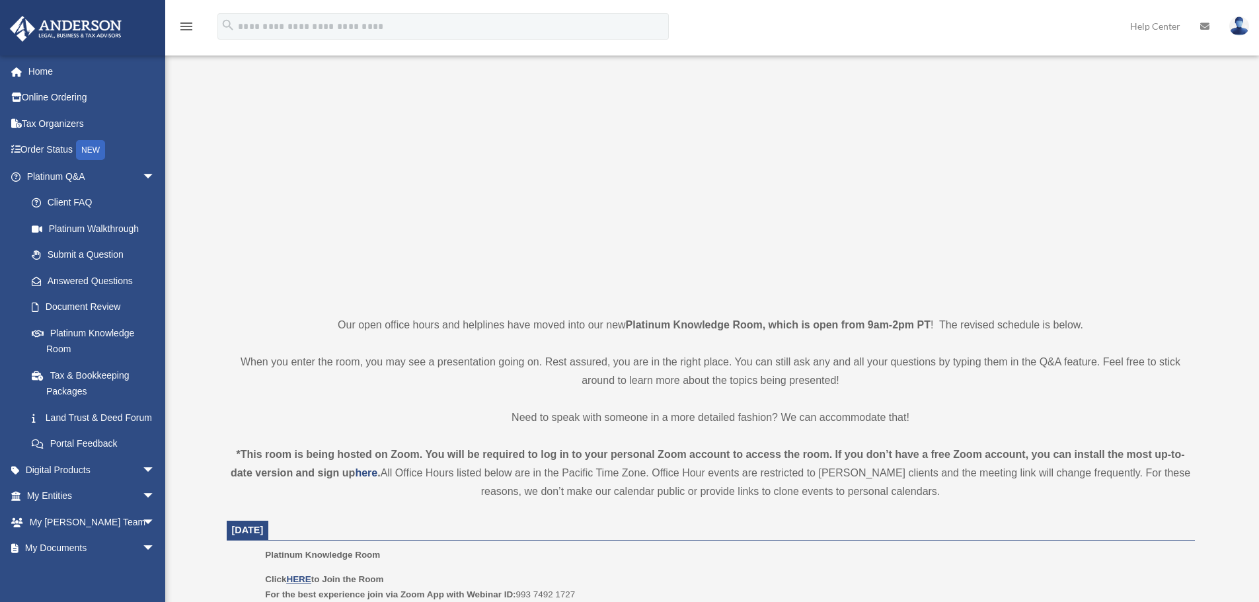
click at [823, 320] on strong "Platinum Knowledge Room, which is open from 9am-2pm PT" at bounding box center [778, 324] width 305 height 11
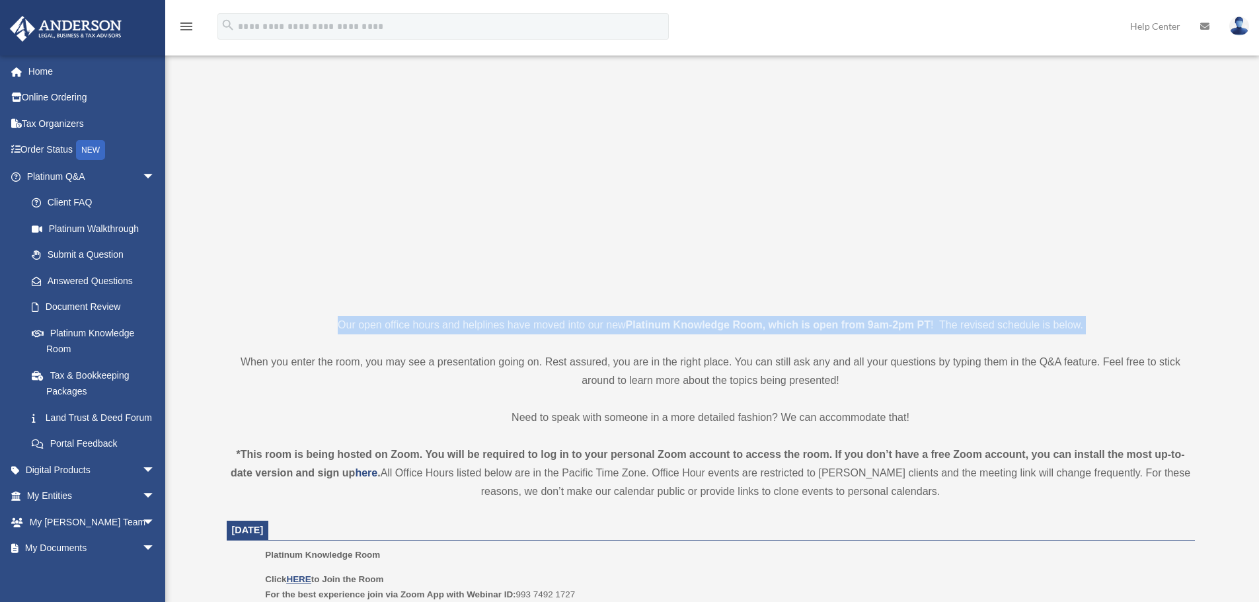
click at [823, 320] on strong "Platinum Knowledge Room, which is open from 9am-2pm PT" at bounding box center [778, 324] width 305 height 11
click at [891, 328] on strong "Platinum Knowledge Room, which is open from 9am-2pm PT" at bounding box center [778, 324] width 305 height 11
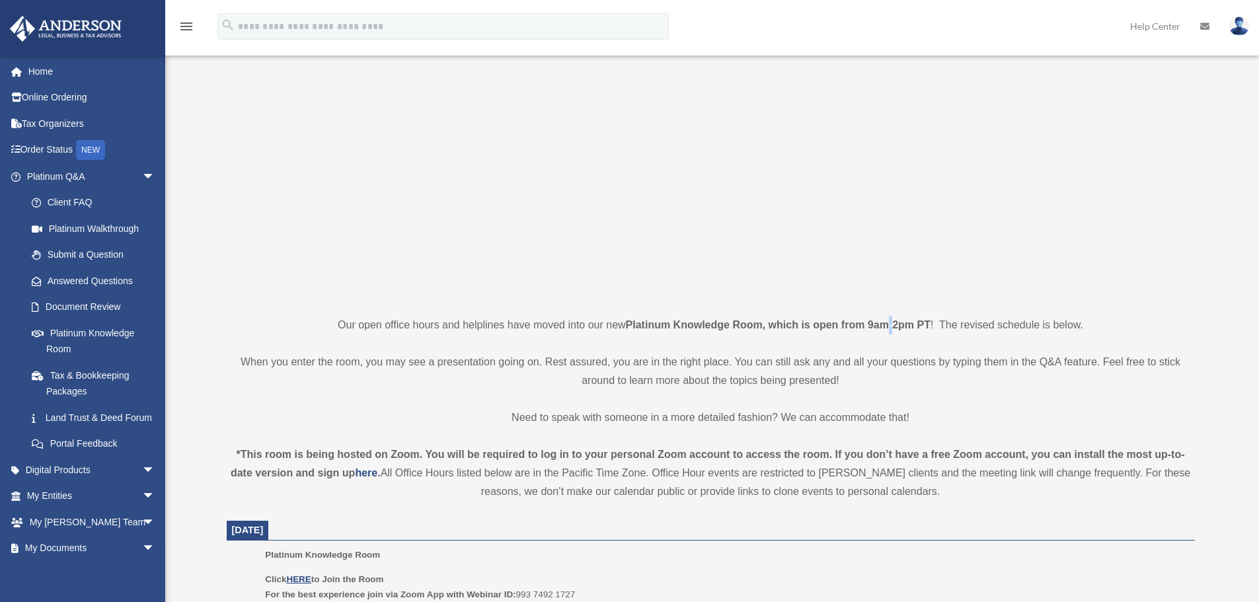
click at [891, 328] on strong "Platinum Knowledge Room, which is open from 9am-2pm PT" at bounding box center [778, 324] width 305 height 11
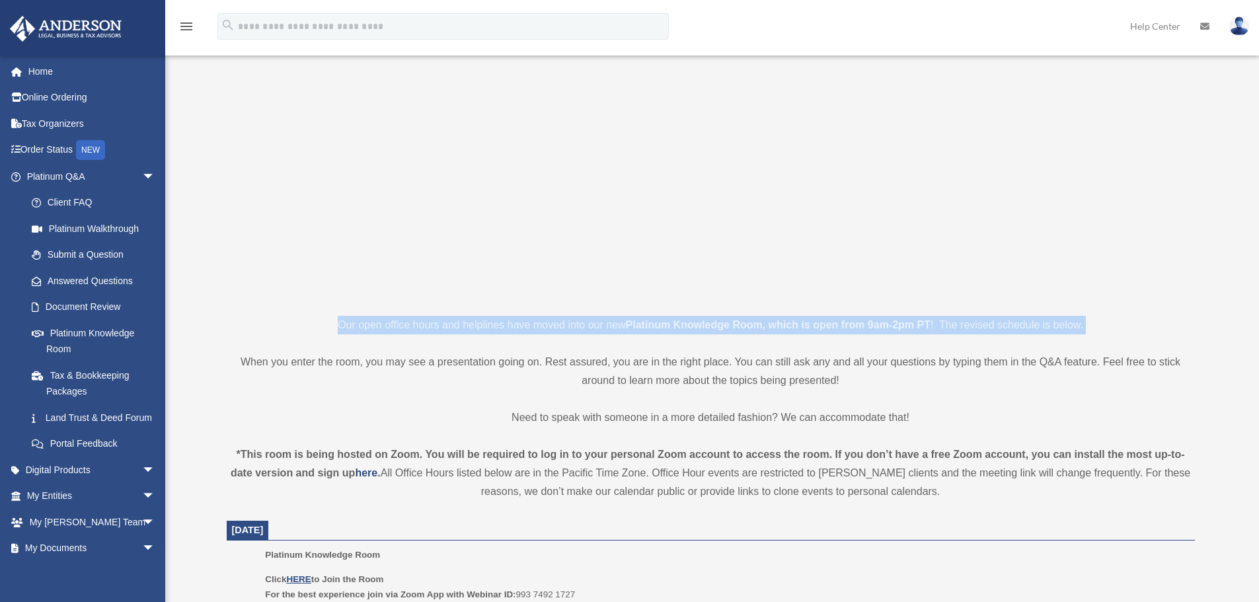
click at [891, 328] on strong "Platinum Knowledge Room, which is open from 9am-2pm PT" at bounding box center [778, 324] width 305 height 11
click at [856, 325] on strong "Platinum Knowledge Room, which is open from 9am-2pm PT" at bounding box center [778, 324] width 305 height 11
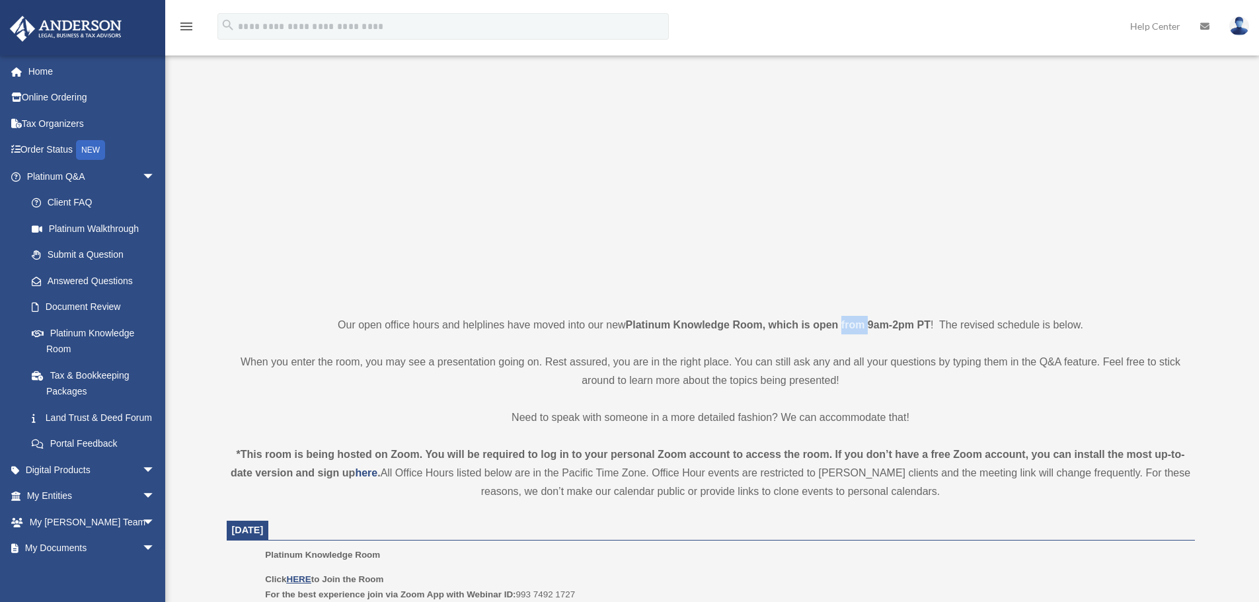
click at [856, 325] on strong "Platinum Knowledge Room, which is open from 9am-2pm PT" at bounding box center [778, 324] width 305 height 11
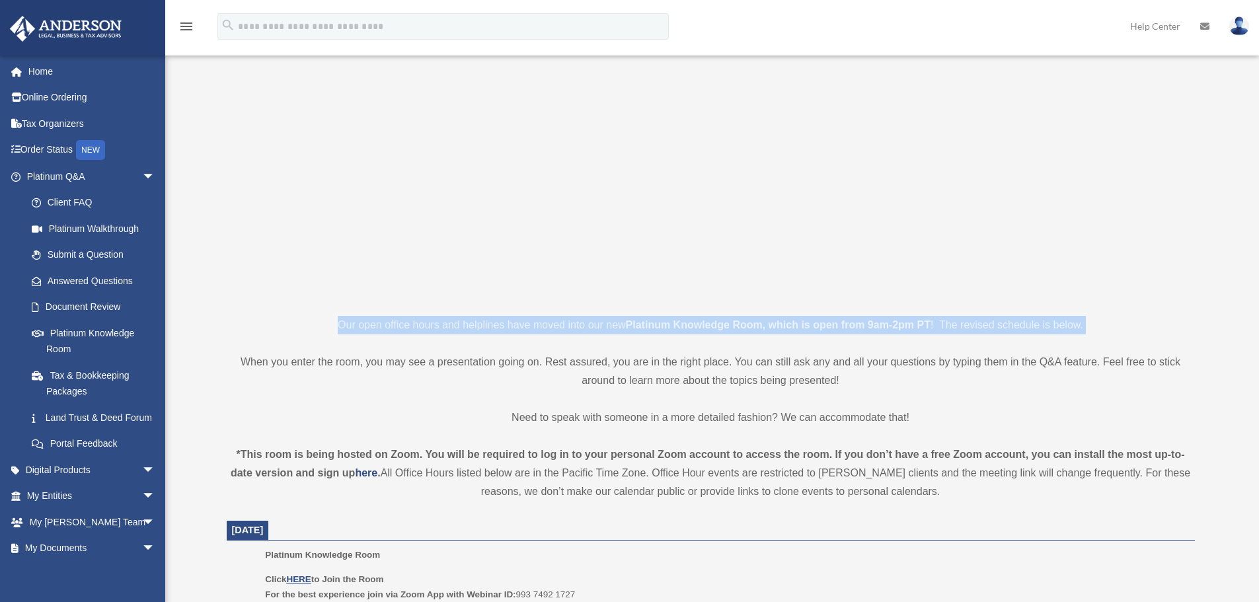
click at [856, 325] on strong "Platinum Knowledge Room, which is open from 9am-2pm PT" at bounding box center [778, 324] width 305 height 11
click at [877, 322] on strong "Platinum Knowledge Room, which is open from 9am-2pm PT" at bounding box center [778, 324] width 305 height 11
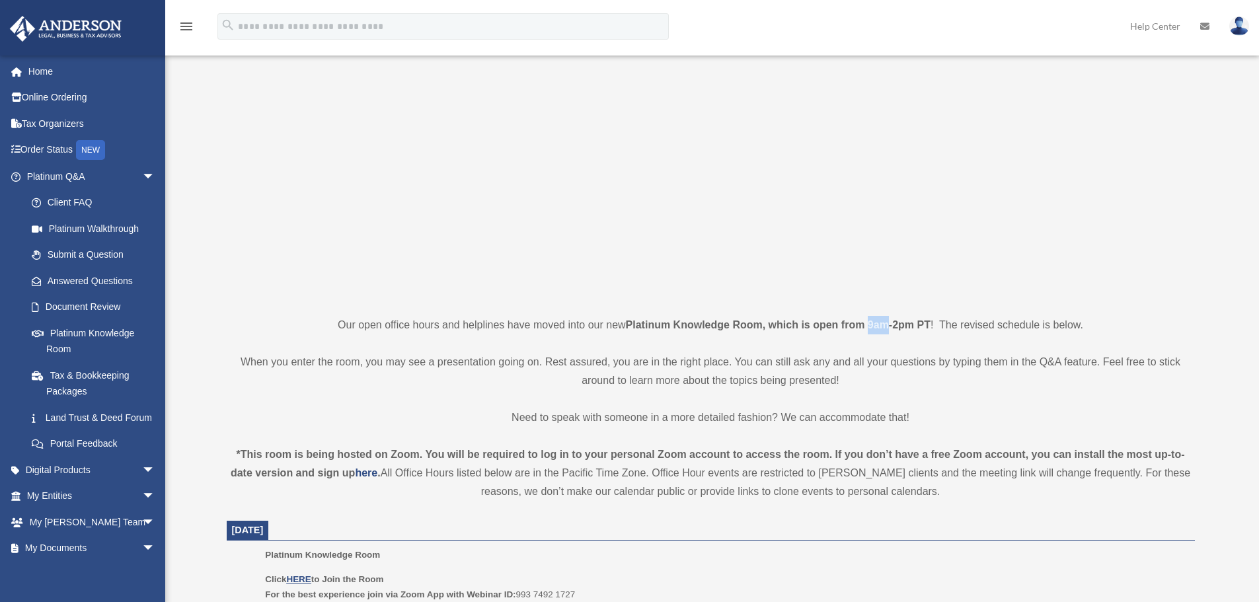
click at [877, 322] on strong "Platinum Knowledge Room, which is open from 9am-2pm PT" at bounding box center [778, 324] width 305 height 11
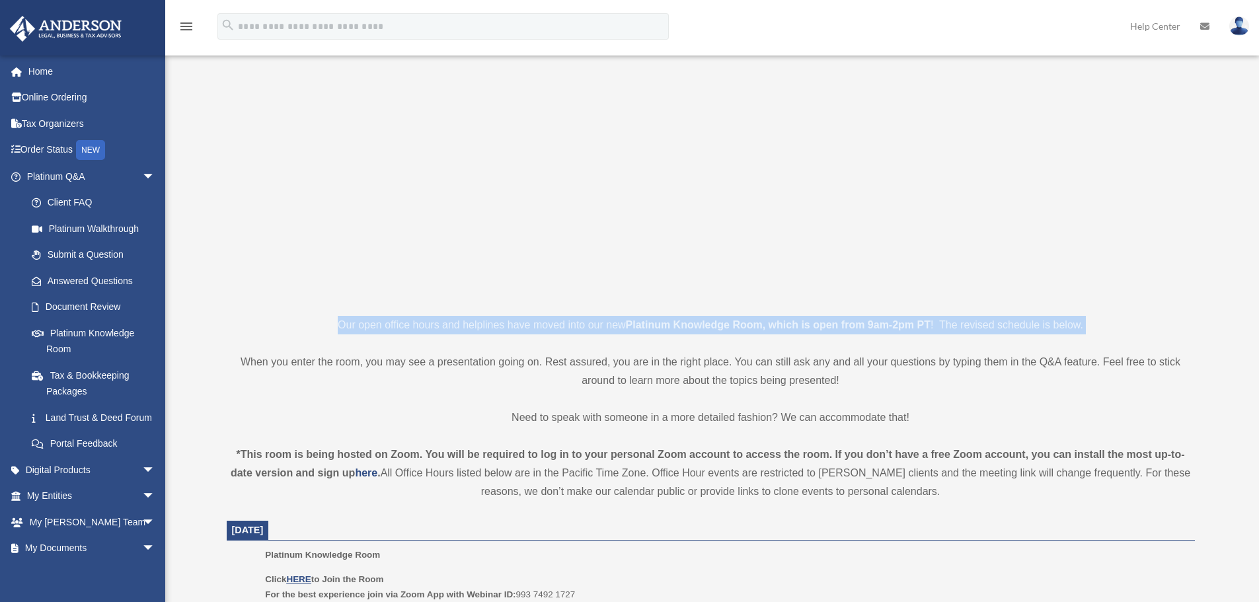
click at [877, 322] on strong "Platinum Knowledge Room, which is open from 9am-2pm PT" at bounding box center [778, 324] width 305 height 11
click at [816, 317] on p "Our open office hours and helplines have moved into our new Platinum Knowledge …" at bounding box center [711, 325] width 968 height 18
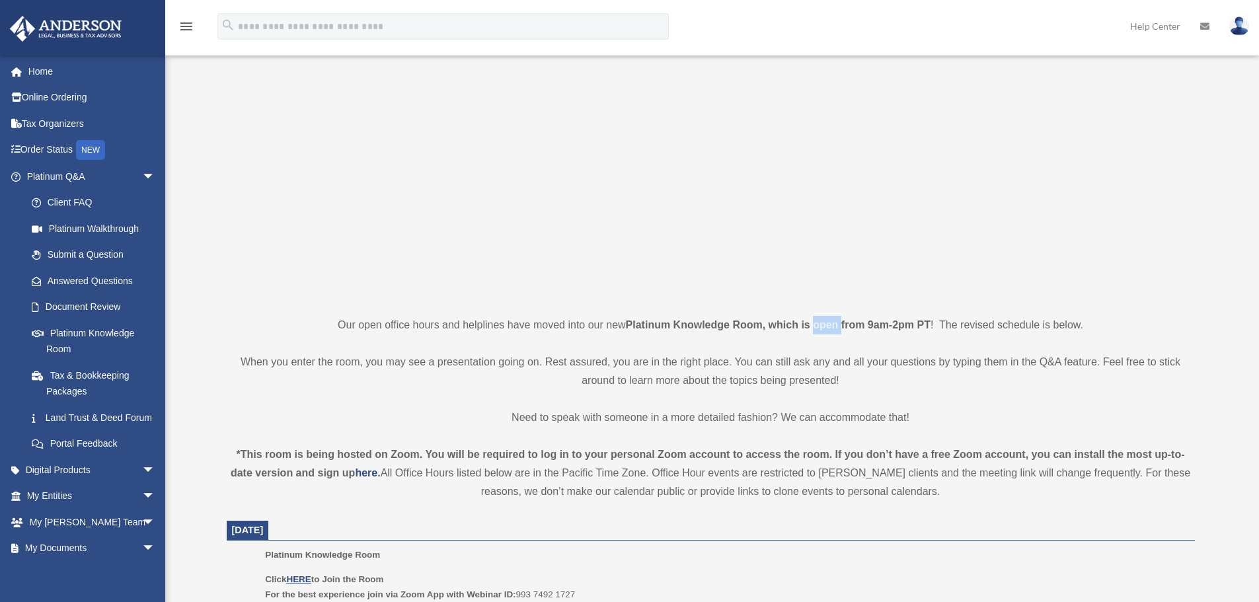
click at [816, 317] on p "Our open office hours and helplines have moved into our new Platinum Knowledge …" at bounding box center [711, 325] width 968 height 18
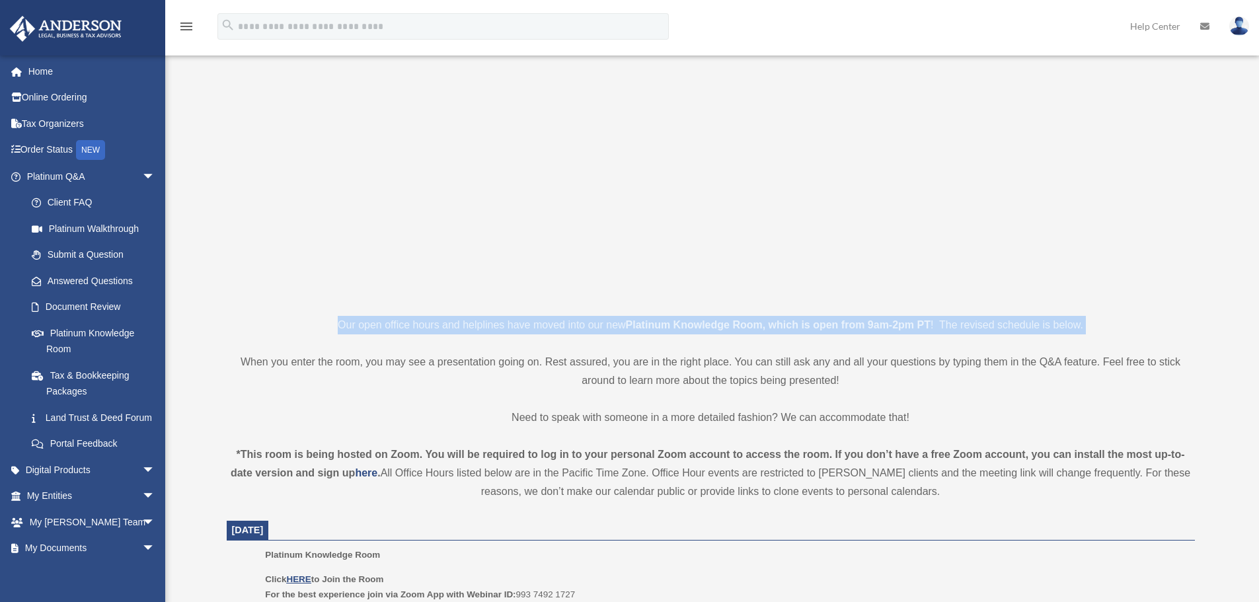
click at [816, 317] on p "Our open office hours and helplines have moved into our new Platinum Knowledge …" at bounding box center [711, 325] width 968 height 18
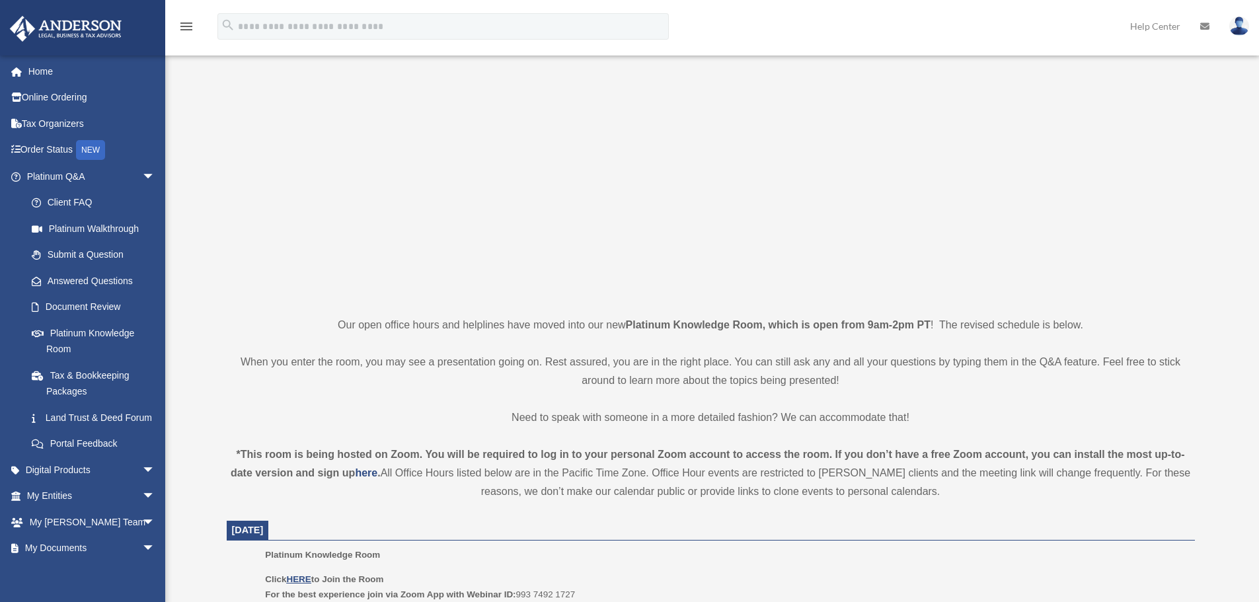
click at [774, 359] on p "When you enter the room, you may see a presentation going on. Rest assured, you…" at bounding box center [711, 371] width 968 height 37
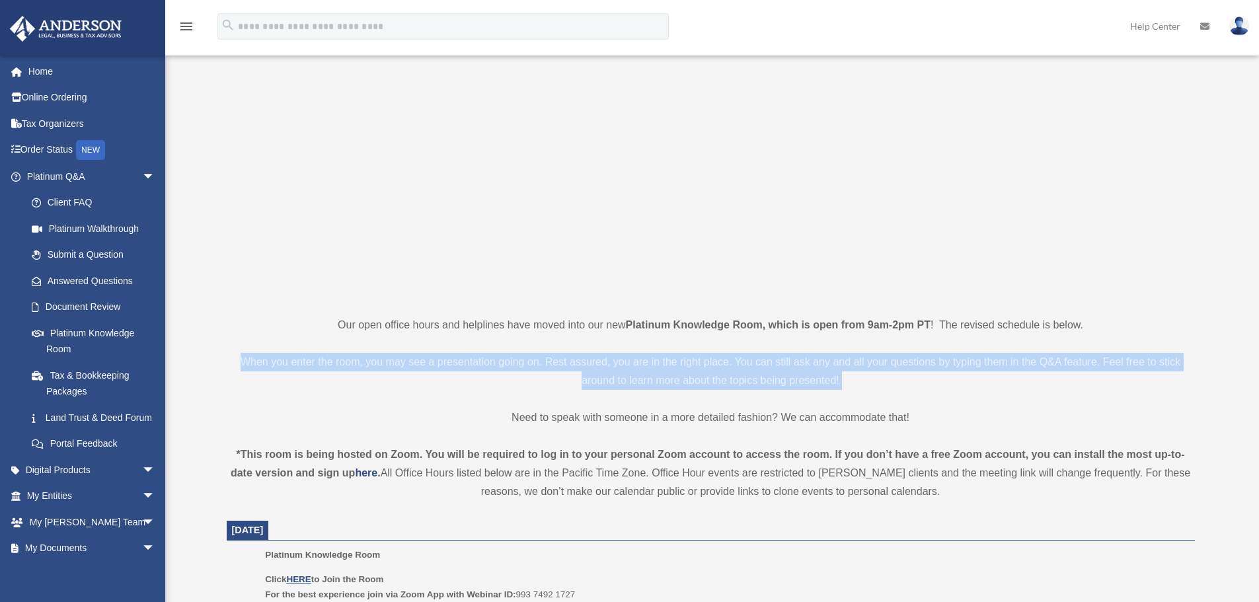
click at [774, 359] on p "When you enter the room, you may see a presentation going on. Rest assured, you…" at bounding box center [711, 371] width 968 height 37
click at [706, 368] on p "When you enter the room, you may see a presentation going on. Rest assured, you…" at bounding box center [711, 371] width 968 height 37
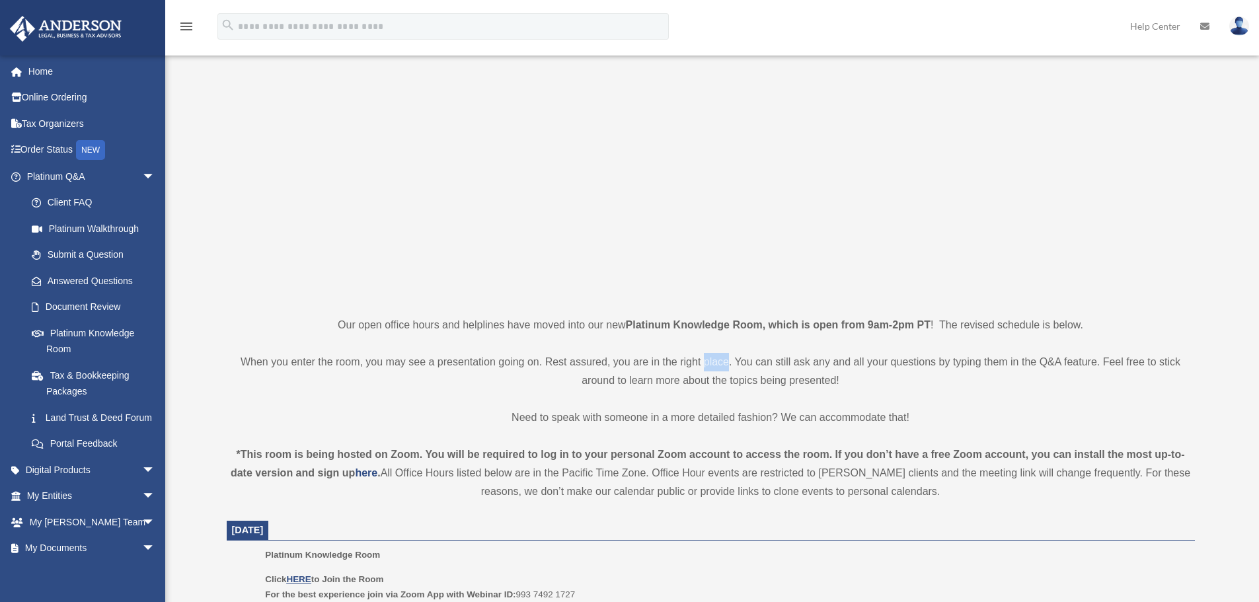
click at [706, 368] on p "When you enter the room, you may see a presentation going on. Rest assured, you…" at bounding box center [711, 371] width 968 height 37
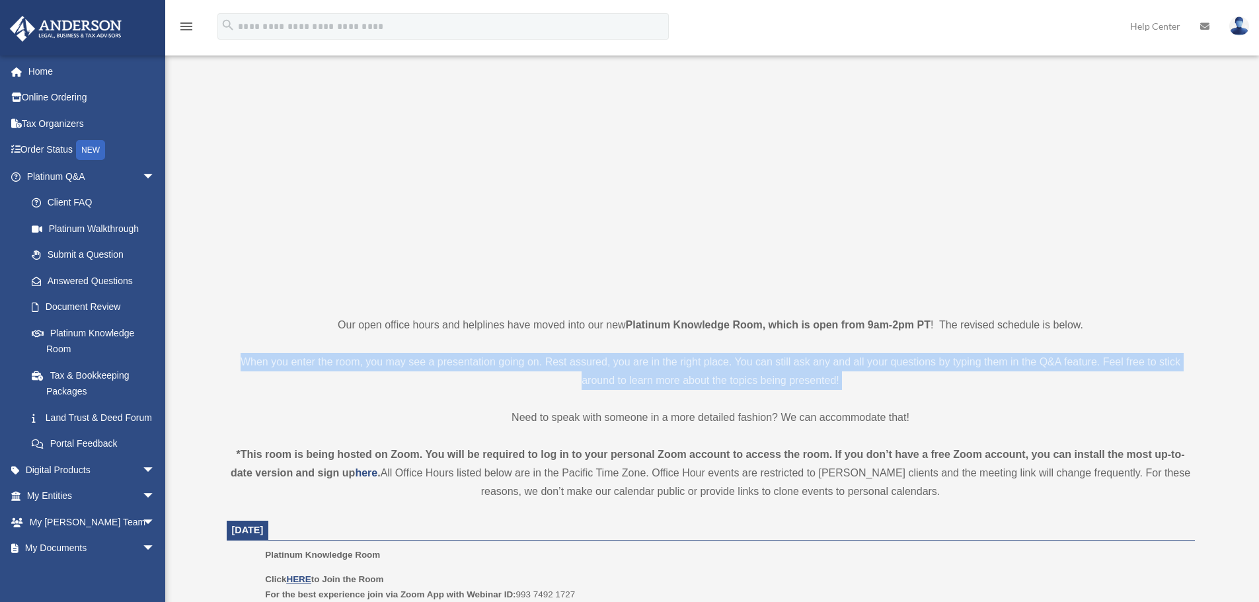
click at [706, 368] on p "When you enter the room, you may see a presentation going on. Rest assured, you…" at bounding box center [711, 371] width 968 height 37
click at [553, 364] on p "When you enter the room, you may see a presentation going on. Rest assured, you…" at bounding box center [711, 371] width 968 height 37
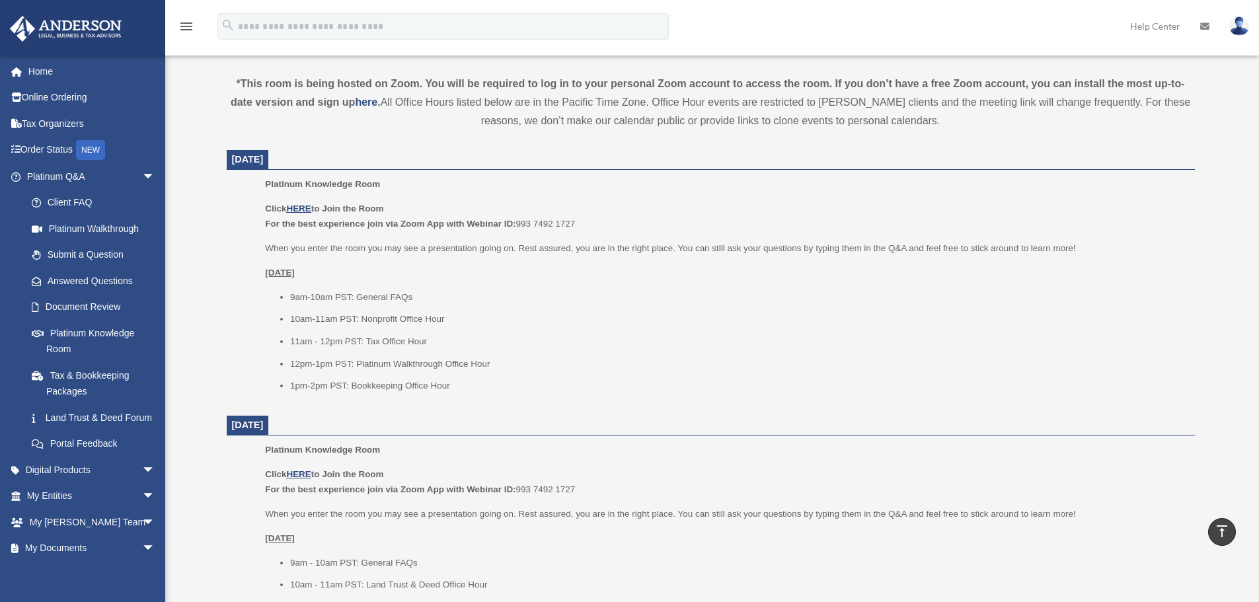
scroll to position [462, 0]
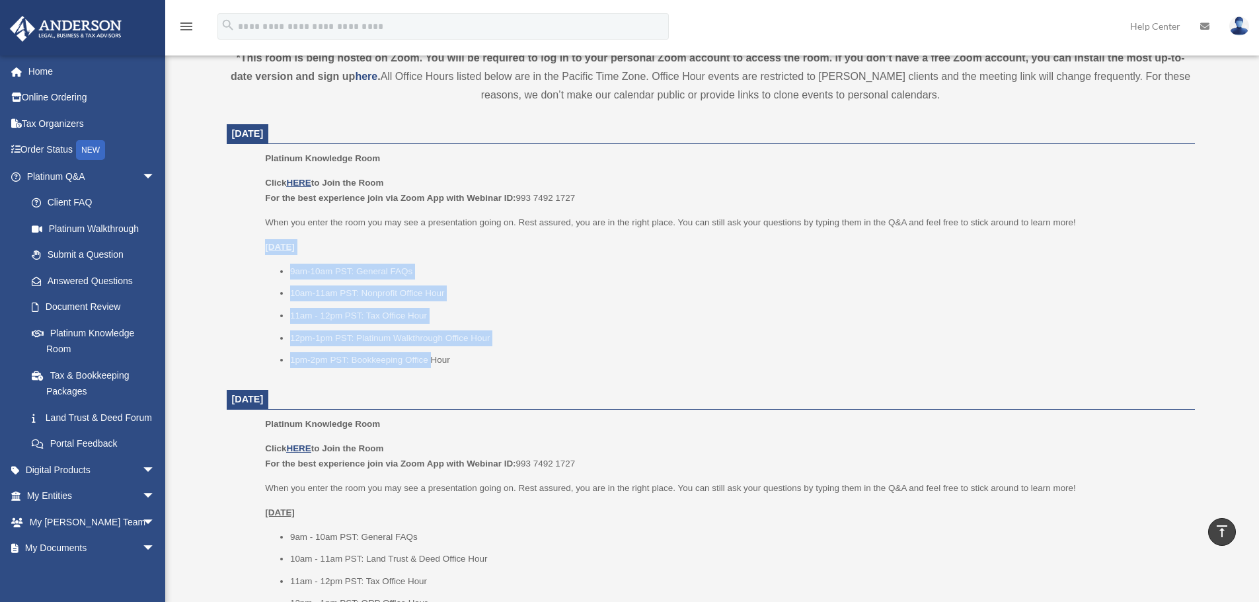
drag, startPoint x: 268, startPoint y: 253, endPoint x: 440, endPoint y: 354, distance: 199.9
click at [440, 353] on div "Click HERE to Join the Room For the best experience join via Zoom App with Webi…" at bounding box center [725, 271] width 920 height 193
click at [441, 354] on li "1pm-2pm PST: Bookkeeping Office Hour" at bounding box center [737, 360] width 895 height 16
drag, startPoint x: 488, startPoint y: 357, endPoint x: 264, endPoint y: 246, distance: 249.7
click at [264, 246] on ul "Platinum Knowledge Room Click HERE to Join the Room For the best experience joi…" at bounding box center [710, 264] width 949 height 226
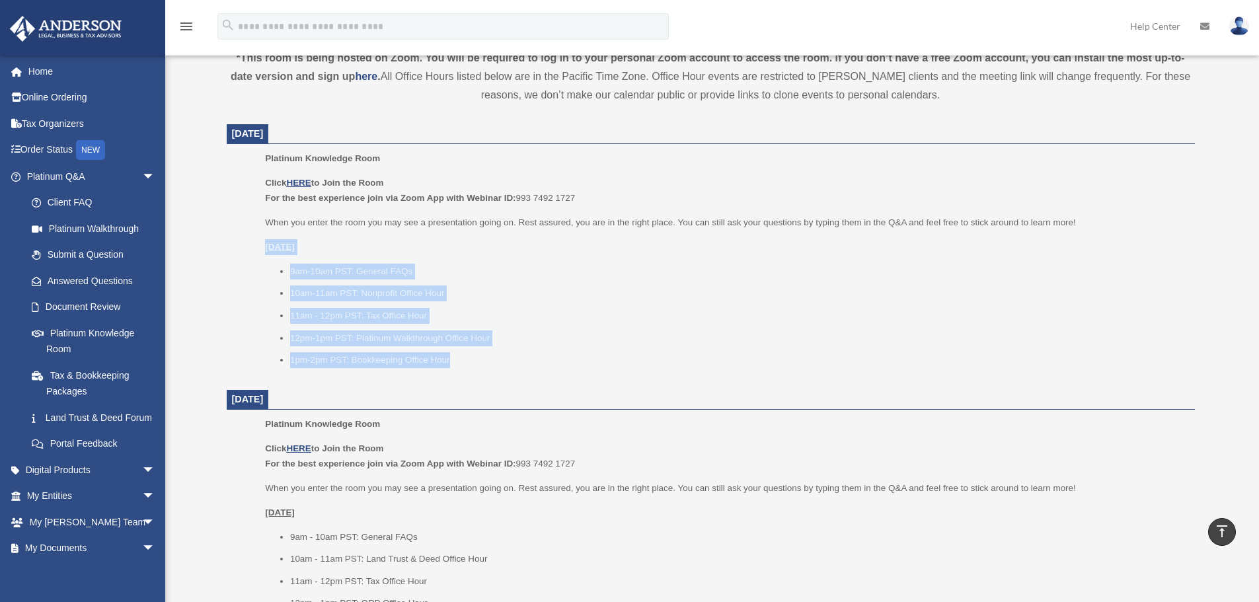
click at [264, 246] on ul "Platinum Knowledge Room Click HERE to Join the Room For the best experience joi…" at bounding box center [710, 264] width 949 height 226
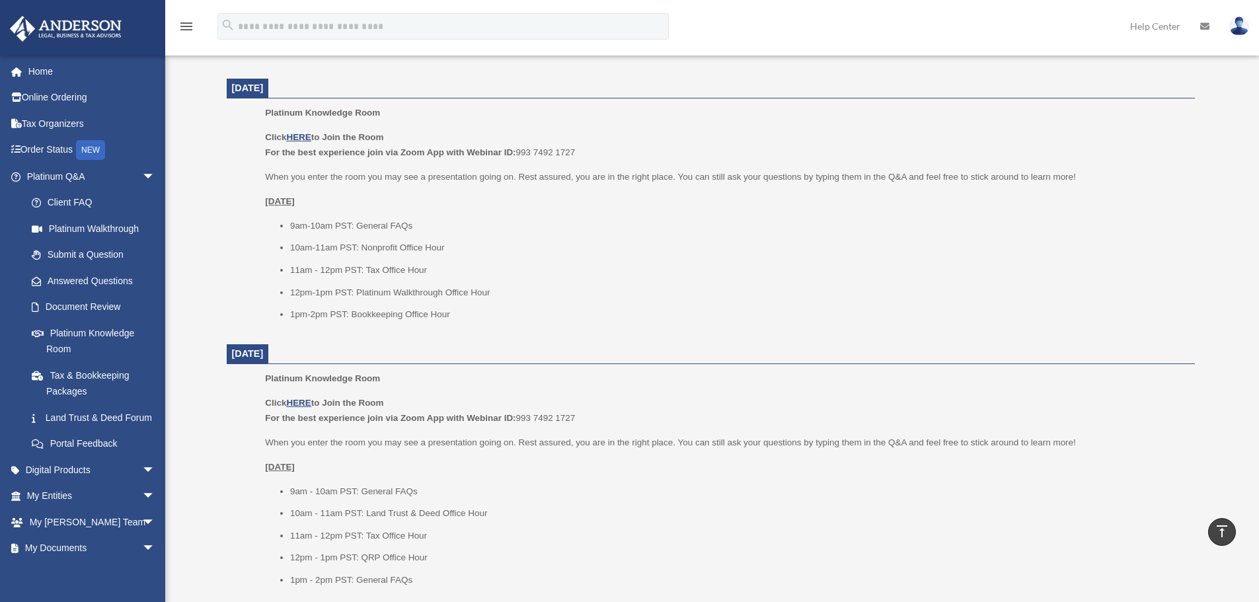
scroll to position [529, 0]
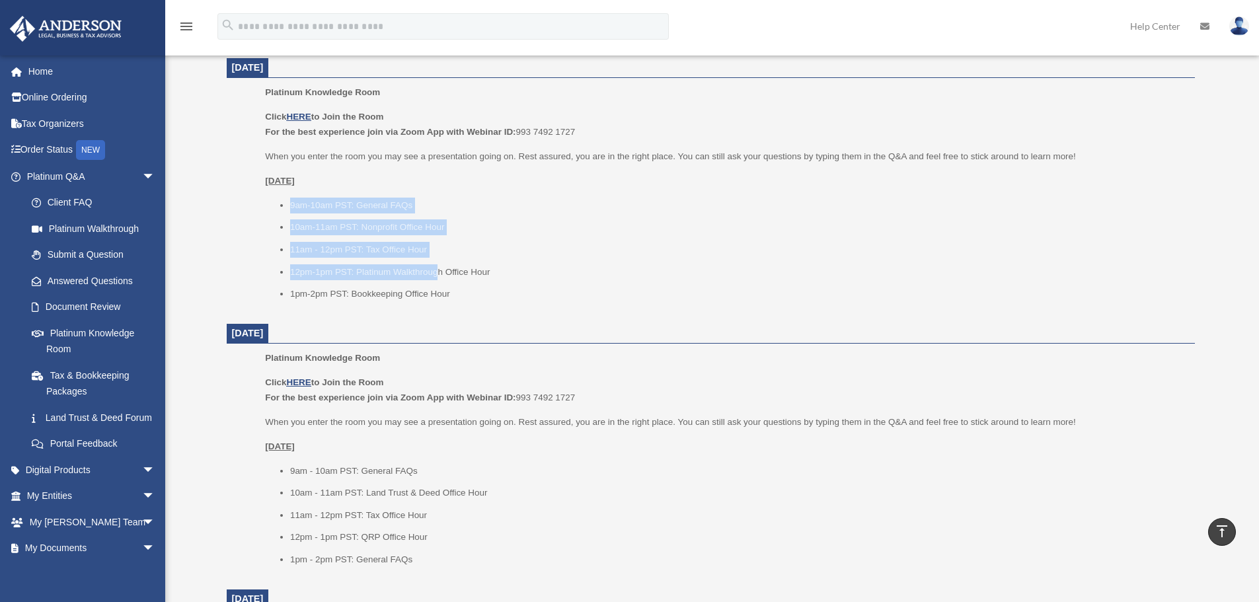
drag, startPoint x: 270, startPoint y: 202, endPoint x: 443, endPoint y: 281, distance: 190.1
click at [437, 277] on ul "9am-10am PST: General FAQs 10am-11am PST: Nonprofit Office Hour 11am - 12pm PST…" at bounding box center [725, 250] width 920 height 104
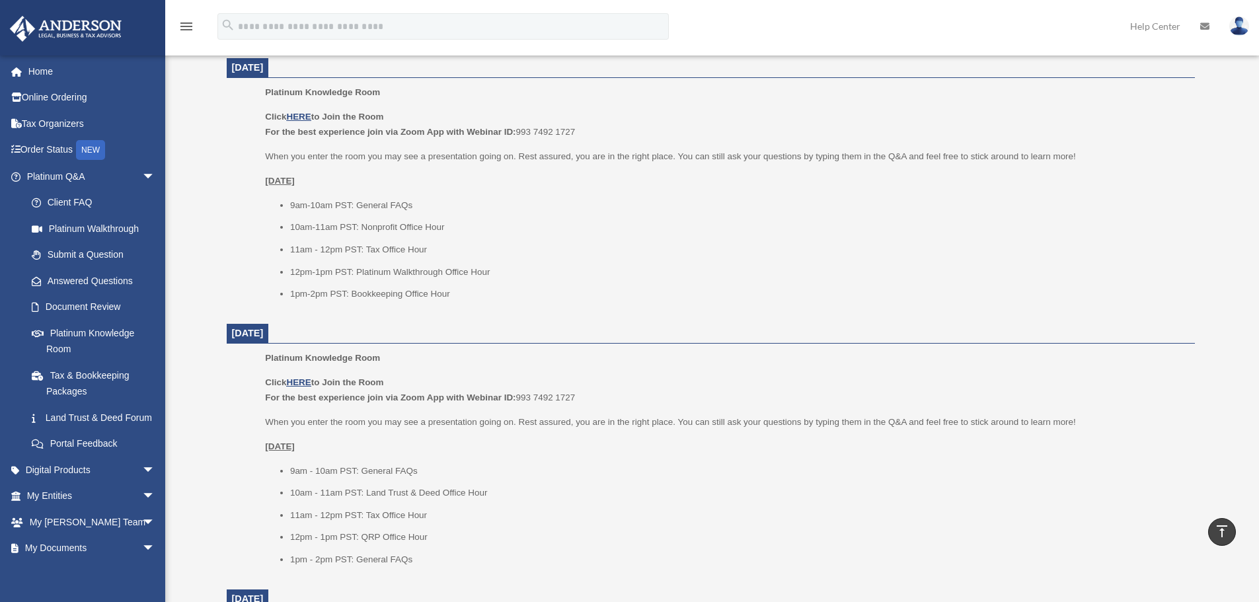
click at [446, 283] on ul "9am-10am PST: General FAQs 10am-11am PST: Nonprofit Office Hour 11am - 12pm PST…" at bounding box center [725, 250] width 920 height 104
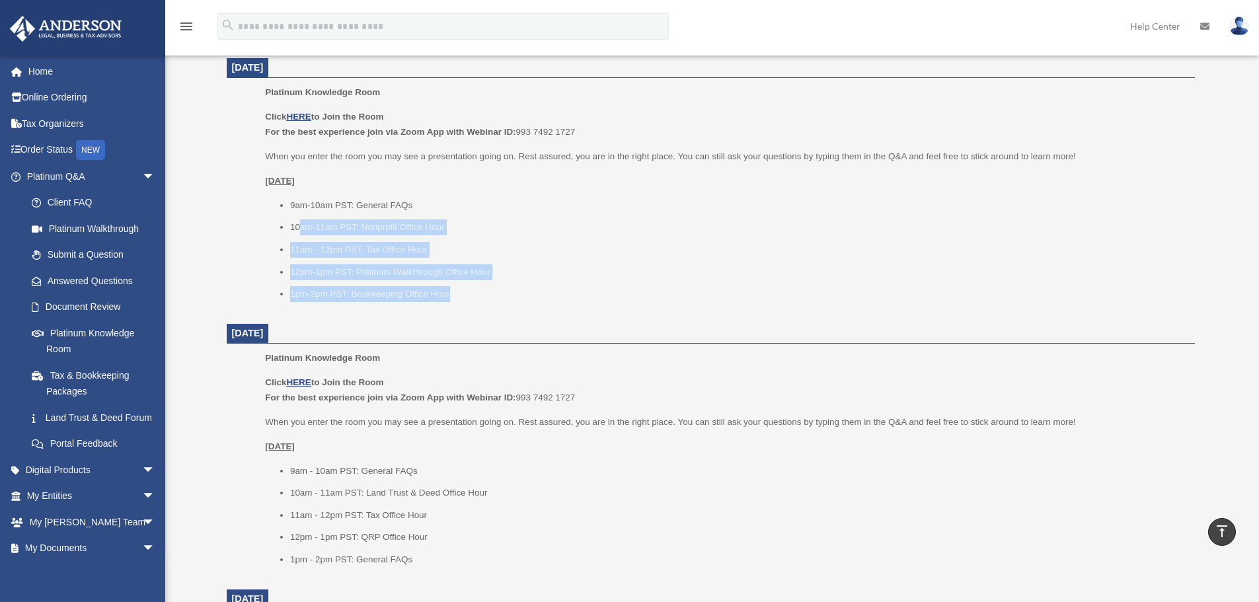
drag, startPoint x: 470, startPoint y: 291, endPoint x: 283, endPoint y: 204, distance: 206.0
click at [291, 209] on ul "9am-10am PST: General FAQs 10am-11am PST: Nonprofit Office Hour 11am - 12pm PST…" at bounding box center [725, 250] width 920 height 104
click at [283, 204] on ul "9am-10am PST: General FAQs 10am-11am PST: Nonprofit Office Hour 11am - 12pm PST…" at bounding box center [725, 250] width 920 height 104
drag, startPoint x: 277, startPoint y: 202, endPoint x: 445, endPoint y: 294, distance: 191.6
click at [439, 291] on ul "9am-10am PST: General FAQs 10am-11am PST: Nonprofit Office Hour 11am - 12pm PST…" at bounding box center [725, 250] width 920 height 104
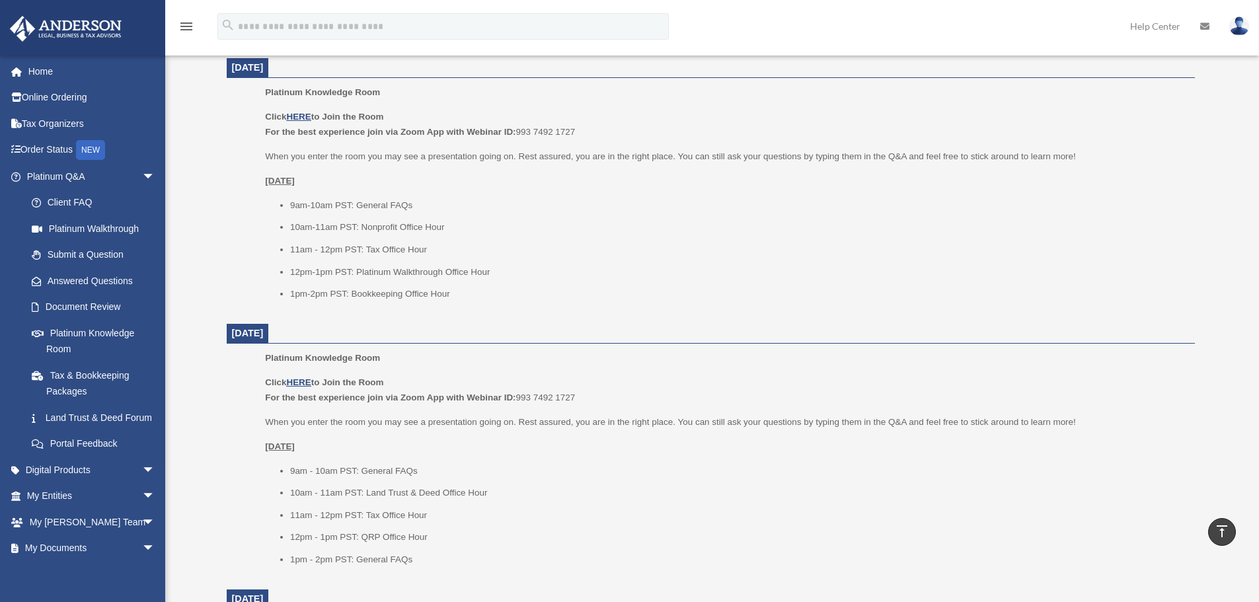
click at [445, 294] on li "1pm-2pm PST: Bookkeeping Office Hour" at bounding box center [737, 294] width 895 height 16
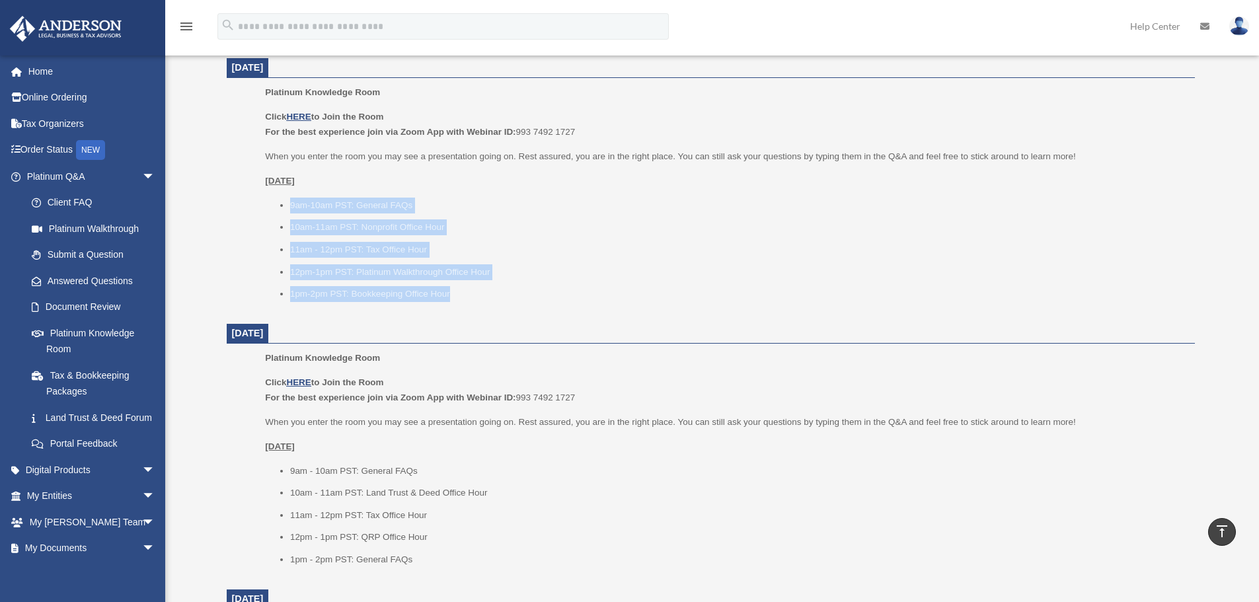
drag, startPoint x: 480, startPoint y: 299, endPoint x: 283, endPoint y: 196, distance: 222.0
click at [283, 196] on div "Click HERE to Join the Room For the best experience join via Zoom App with Webi…" at bounding box center [725, 205] width 920 height 193
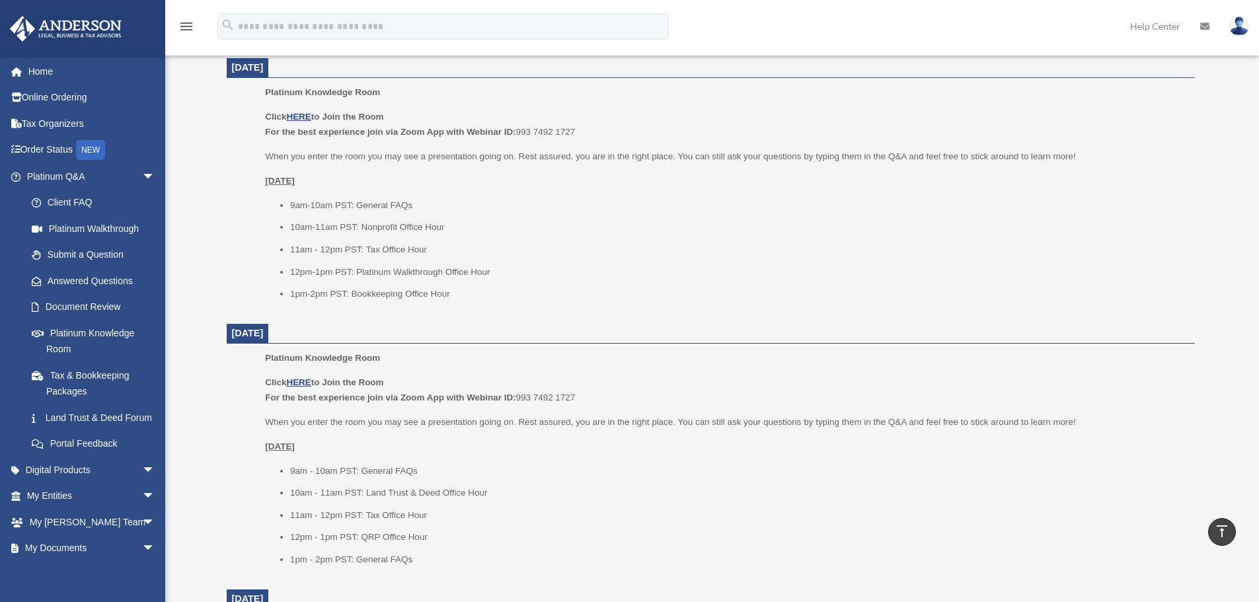
scroll to position [595, 0]
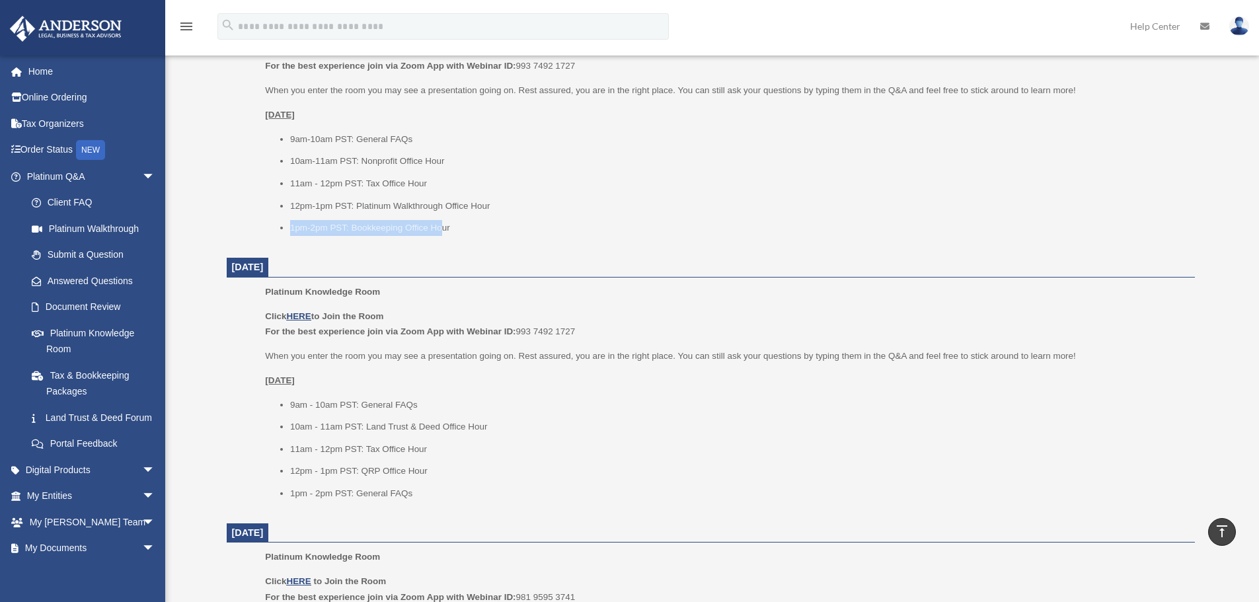
drag, startPoint x: 279, startPoint y: 227, endPoint x: 441, endPoint y: 229, distance: 161.2
click at [441, 229] on li "1pm-2pm PST: Bookkeeping Office Hour" at bounding box center [737, 228] width 895 height 16
click at [422, 233] on li "1pm-2pm PST: Bookkeeping Office Hour" at bounding box center [737, 228] width 895 height 16
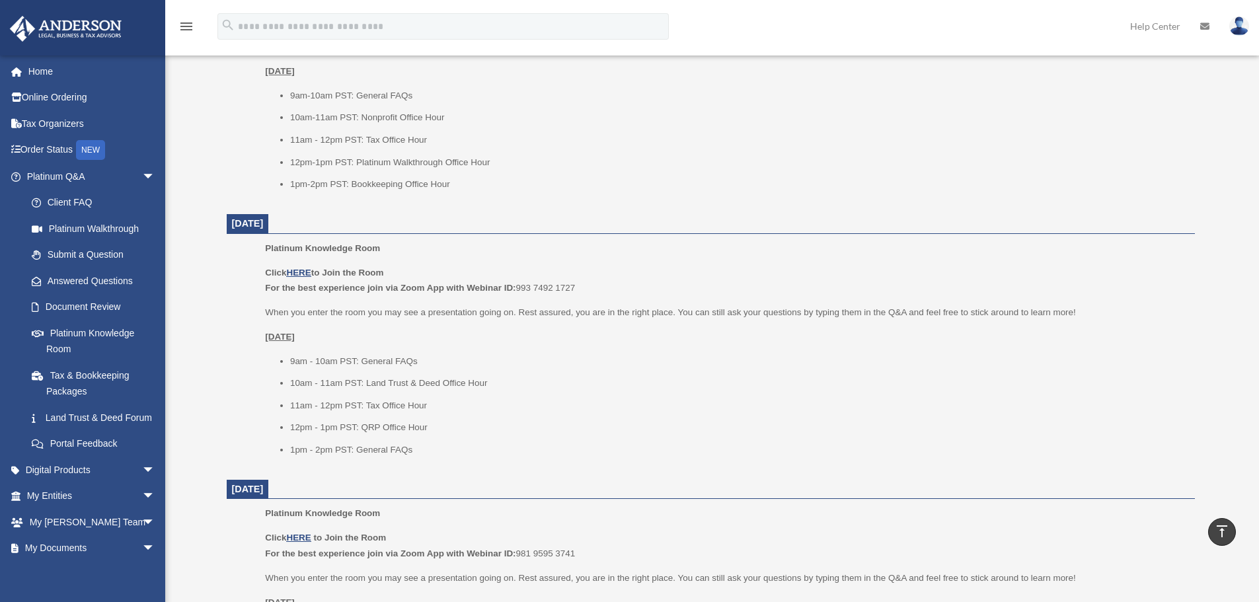
scroll to position [661, 0]
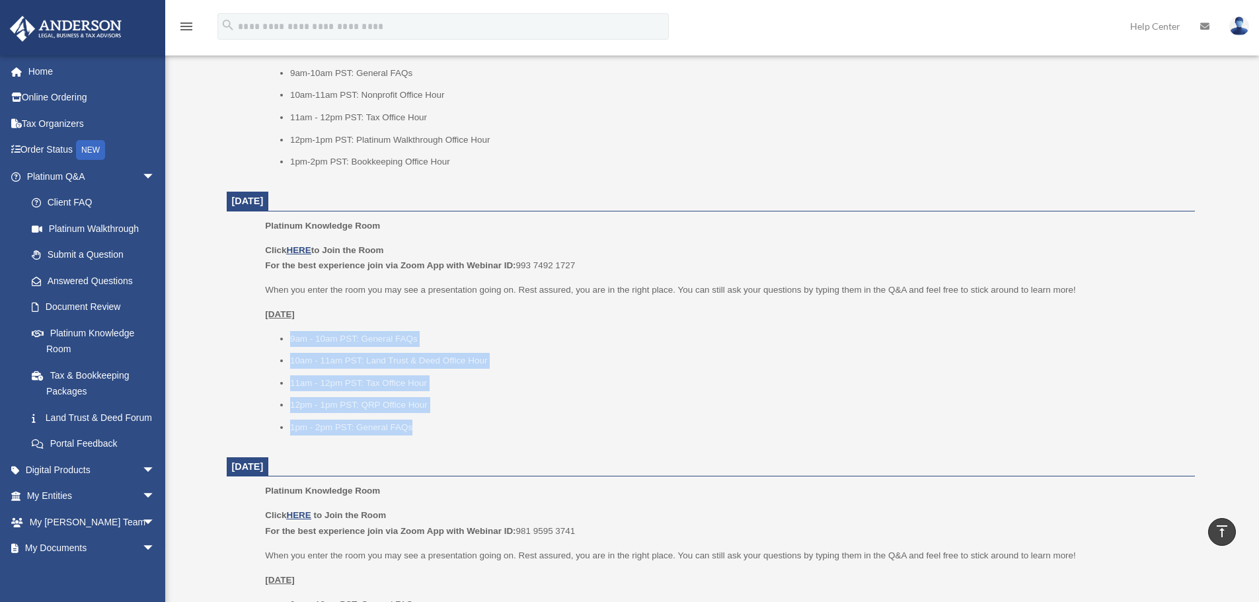
drag, startPoint x: 279, startPoint y: 334, endPoint x: 459, endPoint y: 421, distance: 199.5
click at [459, 421] on ul "9am - 10am PST: General FAQs 10am - 11am PST: Land Trust & Deed Office Hour 11a…" at bounding box center [725, 383] width 920 height 104
click at [460, 421] on li "1pm - 2pm PST: General FAQs" at bounding box center [737, 428] width 895 height 16
drag, startPoint x: 529, startPoint y: 420, endPoint x: 350, endPoint y: 340, distance: 195.8
click at [350, 340] on ul "9am - 10am PST: General FAQs 10am - 11am PST: Land Trust & Deed Office Hour 11a…" at bounding box center [725, 383] width 920 height 104
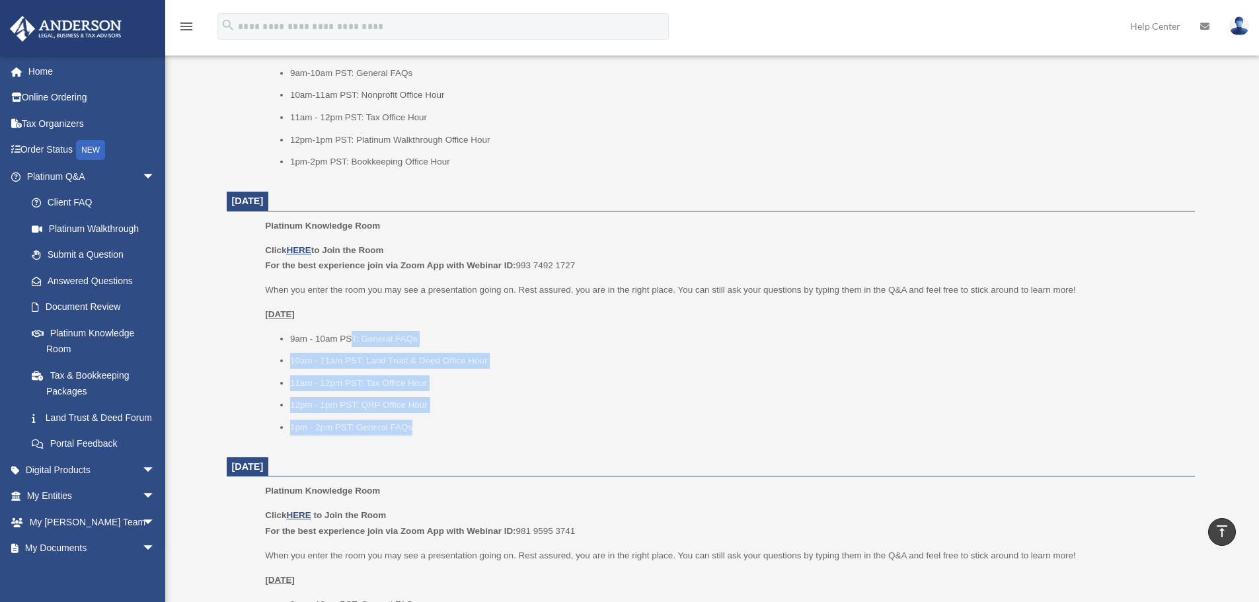
click at [442, 427] on li "1pm - 2pm PST: General FAQs" at bounding box center [737, 428] width 895 height 16
drag, startPoint x: 445, startPoint y: 433, endPoint x: 240, endPoint y: 314, distance: 236.3
click at [240, 314] on ul "Platinum Knowledge Room Click HERE to Join the Room For the best experience joi…" at bounding box center [710, 331] width 949 height 226
click at [261, 316] on ul "Platinum Knowledge Room Click HERE to Join the Room For the best experience joi…" at bounding box center [710, 331] width 949 height 226
drag, startPoint x: 244, startPoint y: 309, endPoint x: 442, endPoint y: 425, distance: 229.8
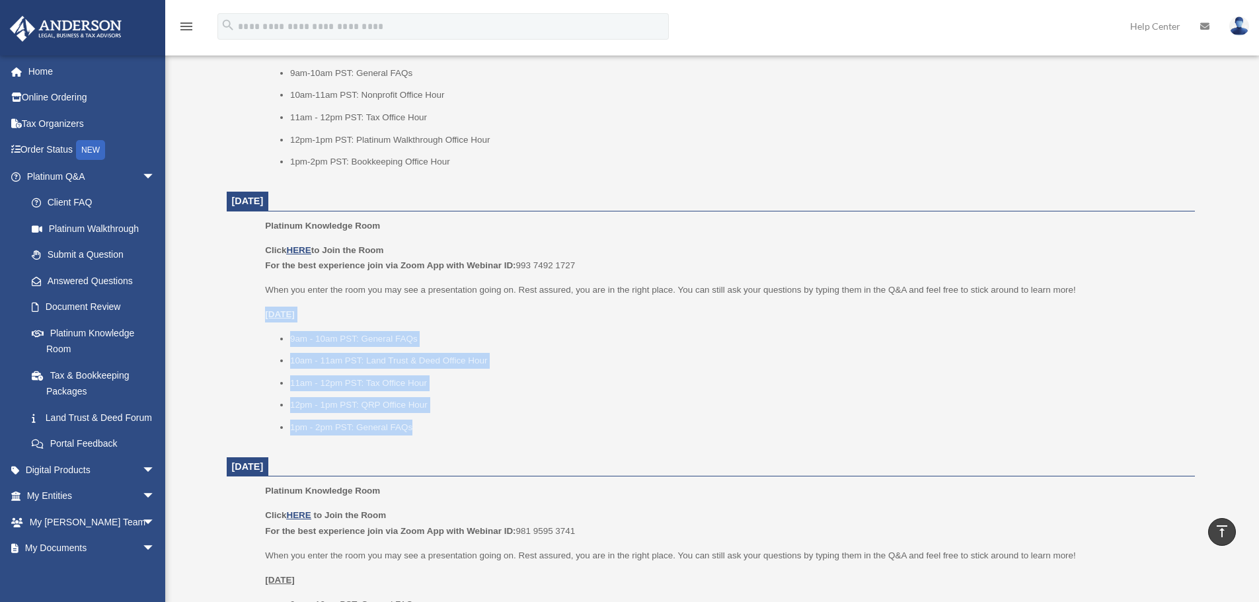
click at [442, 425] on ul "Platinum Knowledge Room Click HERE to Join the Room For the best experience joi…" at bounding box center [710, 331] width 949 height 226
click at [452, 423] on li "1pm - 2pm PST: General FAQs" at bounding box center [737, 428] width 895 height 16
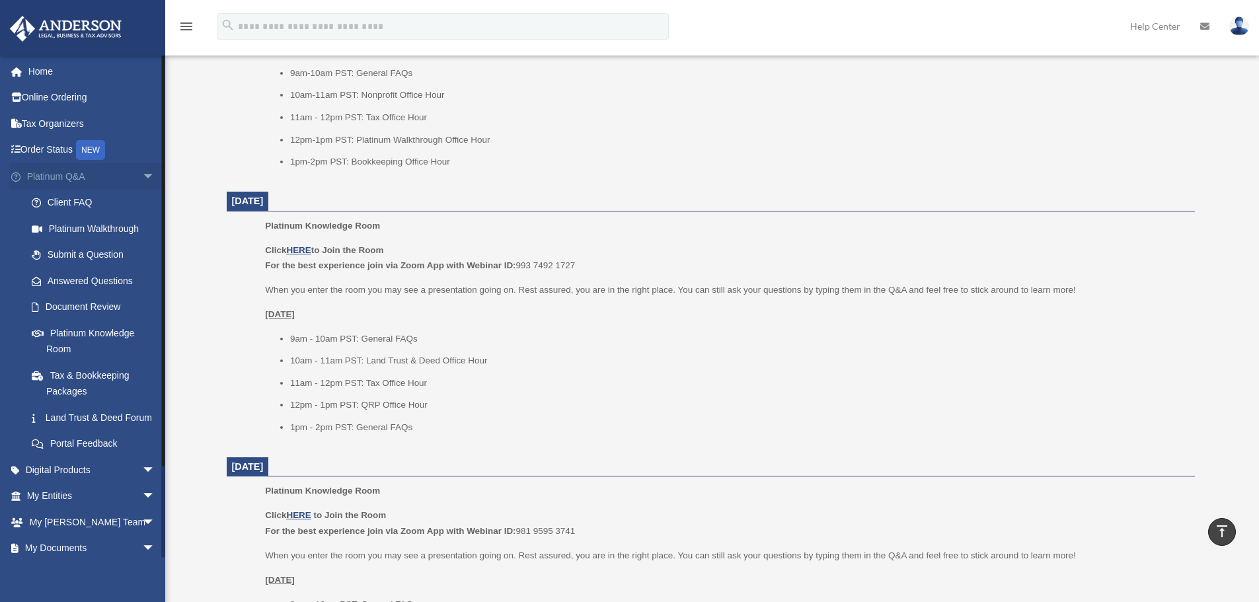
click at [147, 172] on span "arrow_drop_down" at bounding box center [155, 176] width 26 height 27
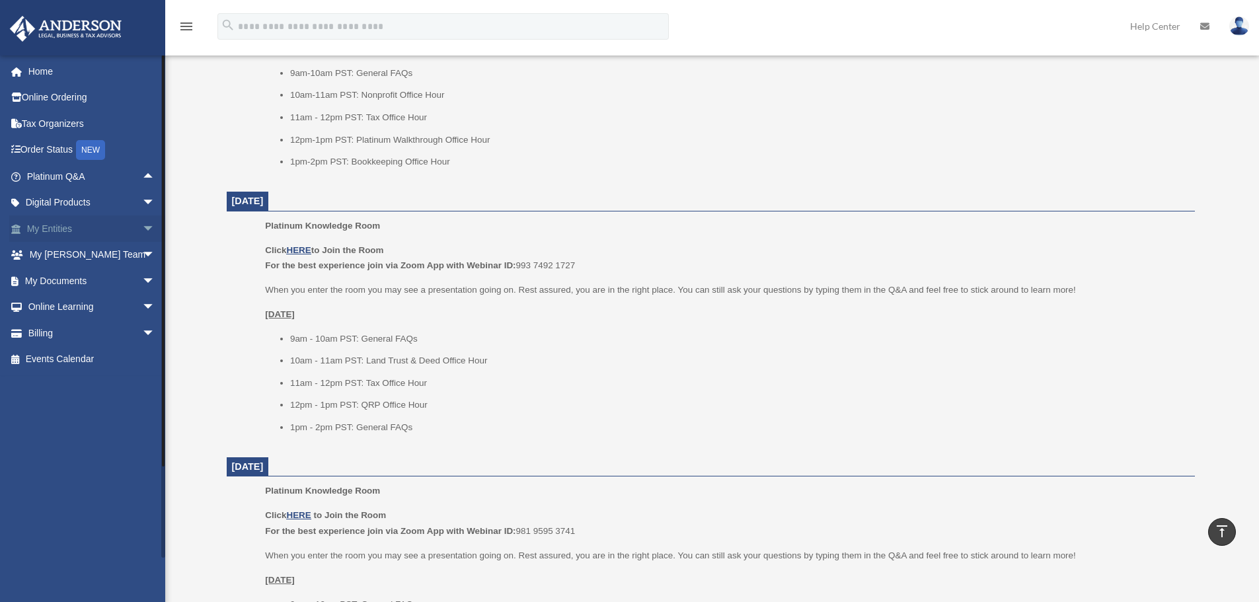
click at [142, 230] on span "arrow_drop_down" at bounding box center [155, 228] width 26 height 27
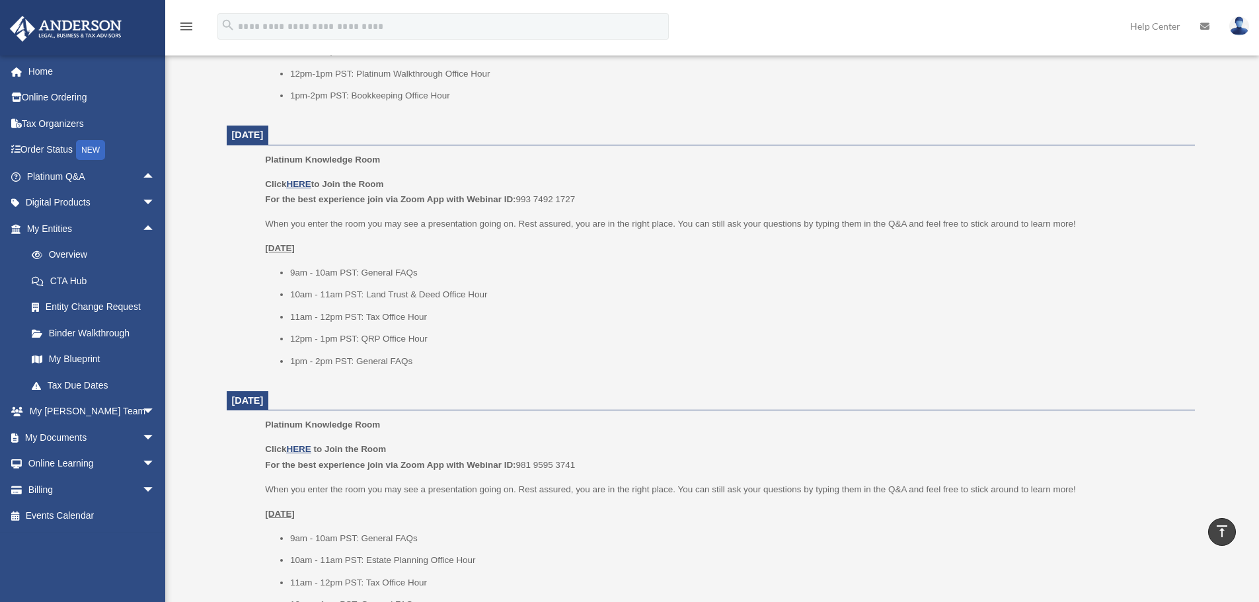
scroll to position [793, 0]
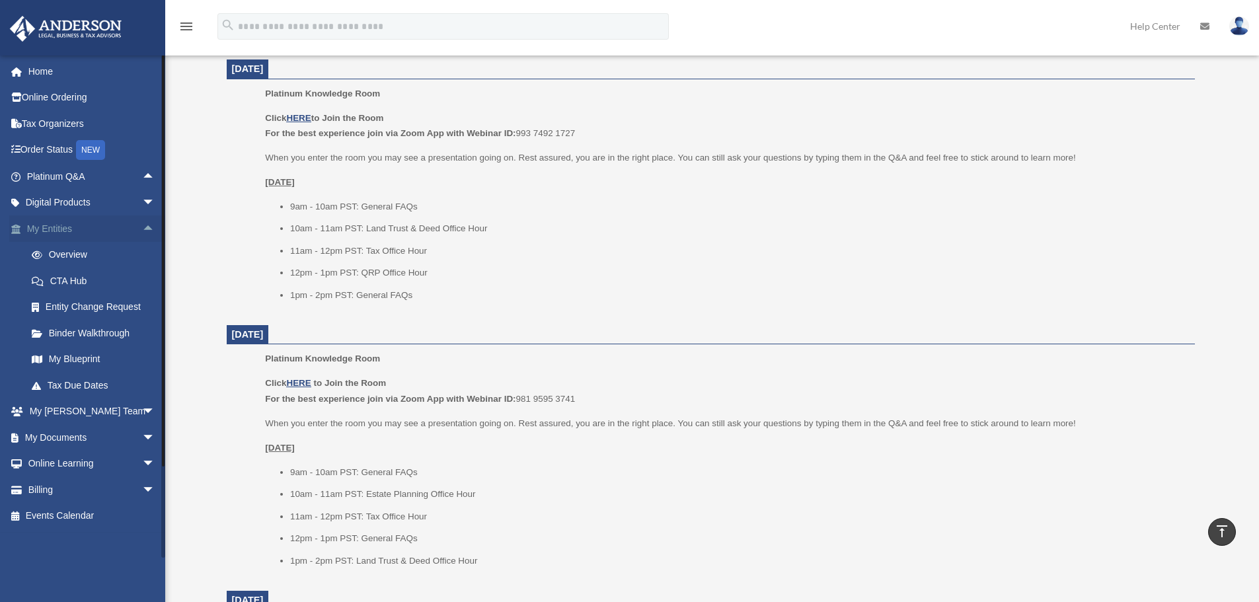
click at [142, 230] on span "arrow_drop_up" at bounding box center [155, 228] width 26 height 27
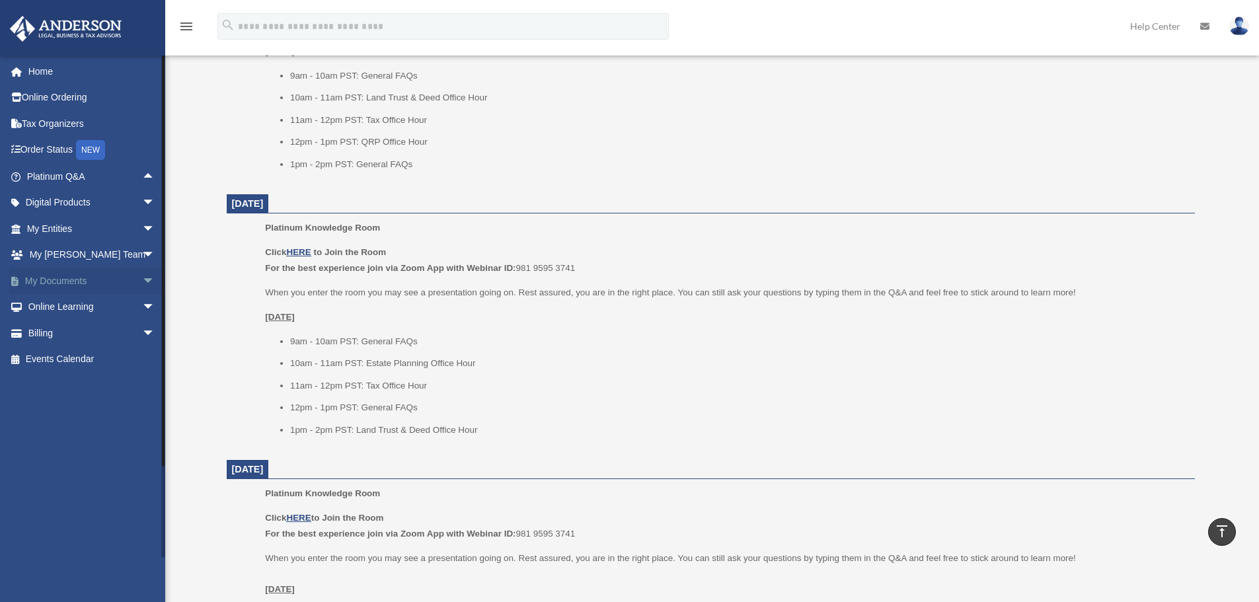
scroll to position [925, 0]
click at [142, 282] on span "arrow_drop_down" at bounding box center [155, 281] width 26 height 27
click at [142, 285] on span "arrow_drop_up" at bounding box center [155, 281] width 26 height 27
click at [142, 281] on span "arrow_drop_down" at bounding box center [155, 281] width 26 height 27
click at [142, 282] on span "arrow_drop_up" at bounding box center [155, 281] width 26 height 27
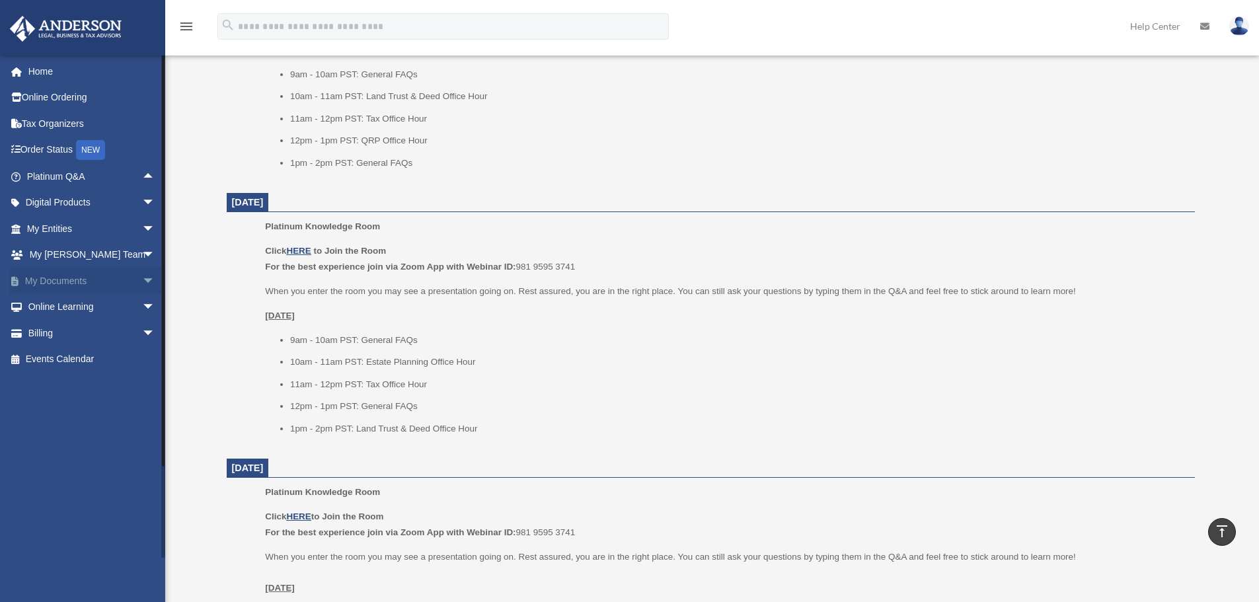
click at [142, 281] on span "arrow_drop_down" at bounding box center [155, 281] width 26 height 27
click at [142, 280] on span "arrow_drop_up" at bounding box center [155, 281] width 26 height 27
click at [142, 280] on span "arrow_drop_down" at bounding box center [155, 281] width 26 height 27
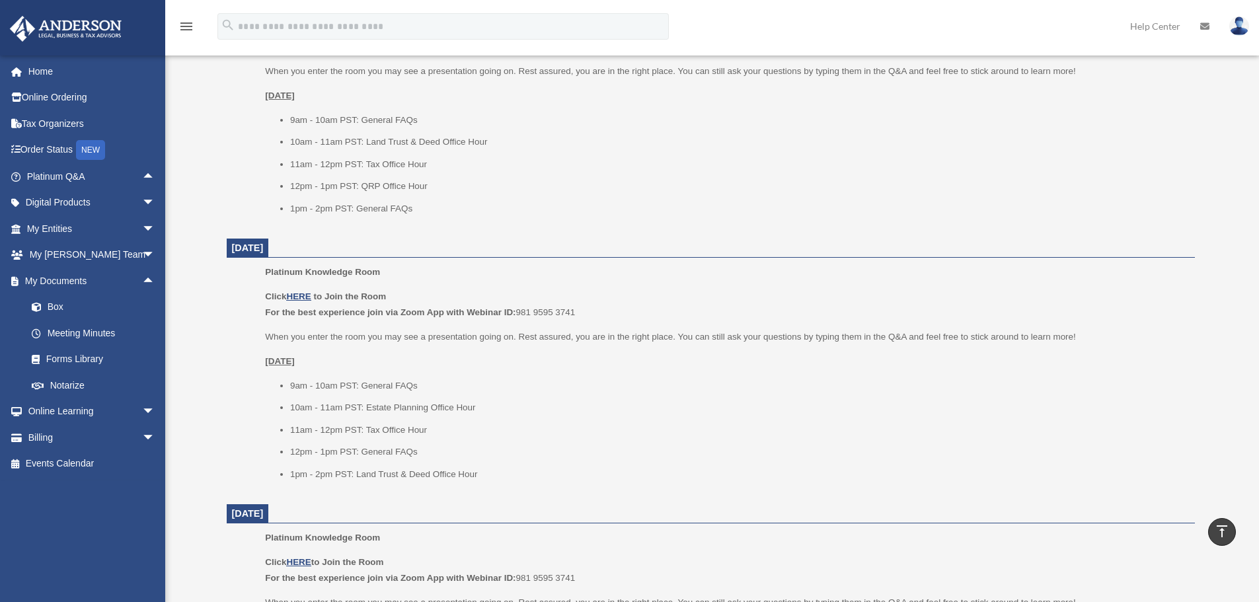
scroll to position [859, 0]
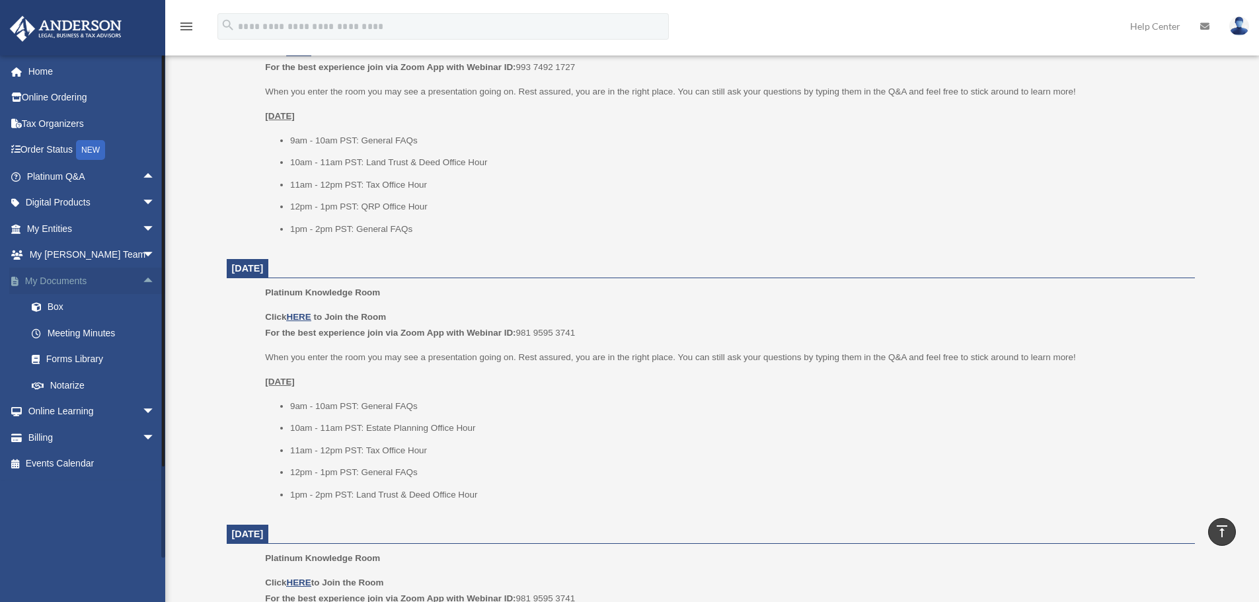
click at [126, 281] on link "My Documents arrow_drop_up" at bounding box center [92, 281] width 166 height 26
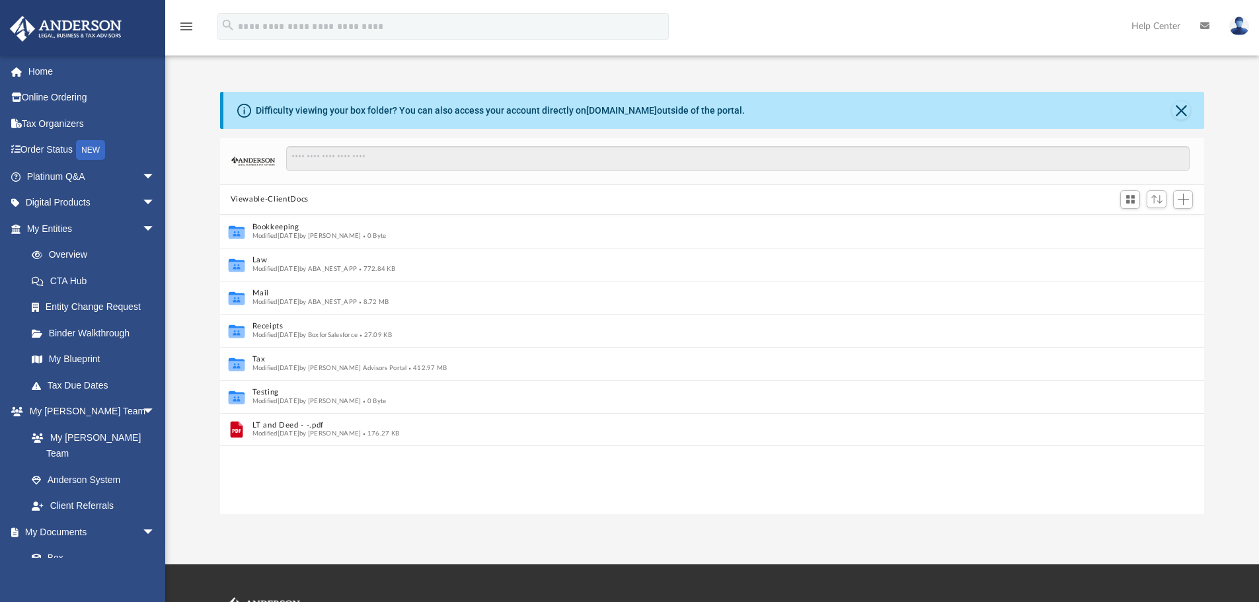
scroll to position [11, 11]
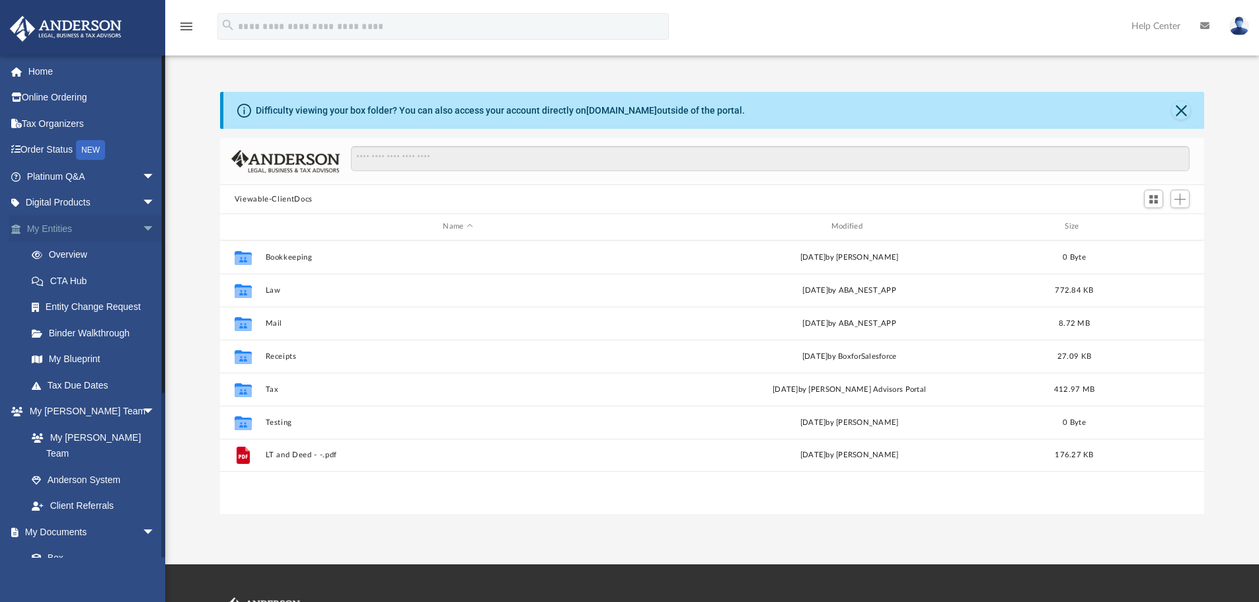
click at [142, 230] on span "arrow_drop_down" at bounding box center [155, 228] width 26 height 27
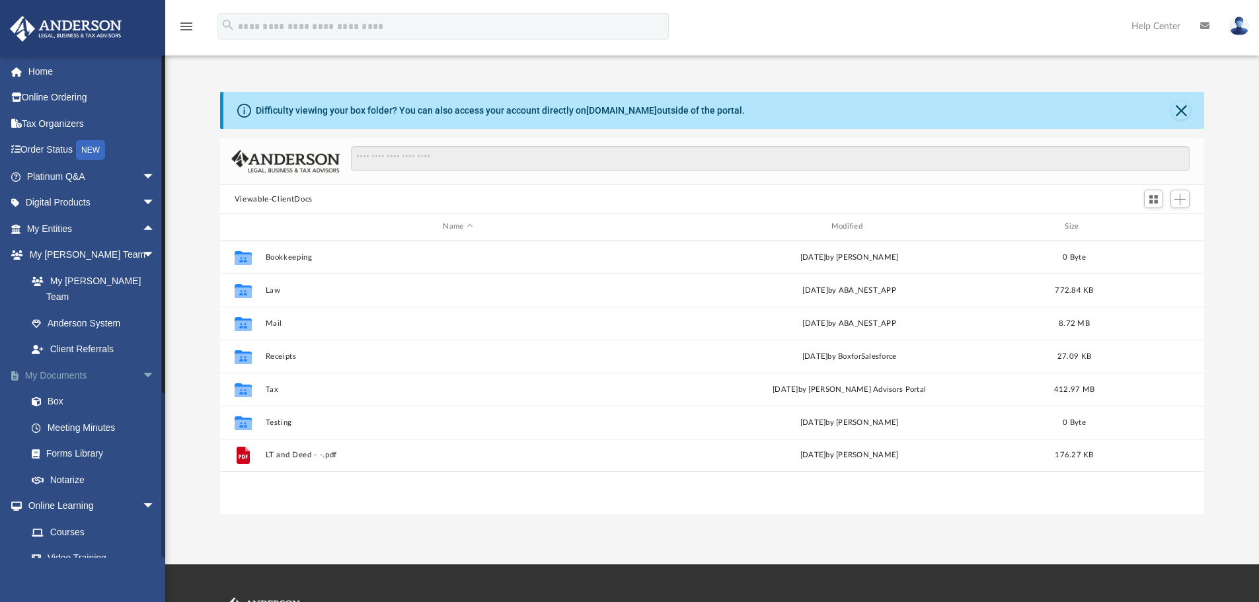
click at [142, 362] on span "arrow_drop_down" at bounding box center [155, 375] width 26 height 27
click at [142, 389] on span "arrow_drop_down" at bounding box center [155, 401] width 26 height 27
click at [142, 260] on span "arrow_drop_down" at bounding box center [155, 255] width 26 height 27
